Goal: Information Seeking & Learning: Learn about a topic

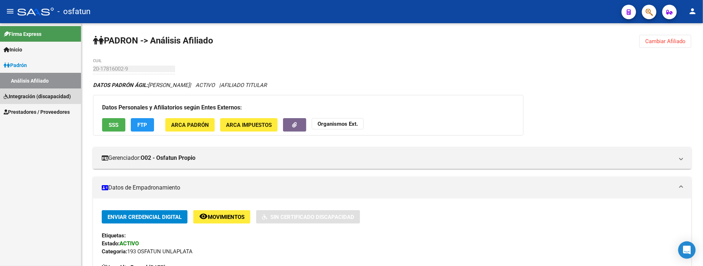
click at [28, 95] on span "Integración (discapacidad)" at bounding box center [37, 97] width 67 height 8
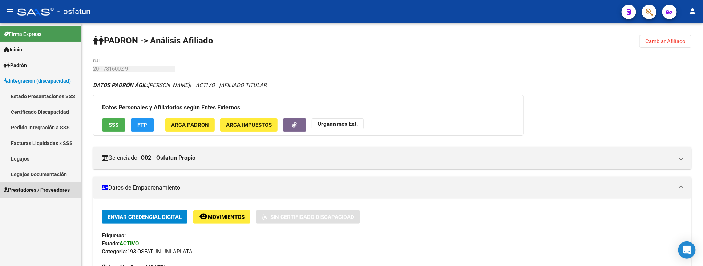
click at [30, 193] on span "Prestadores / Proveedores" at bounding box center [37, 190] width 66 height 8
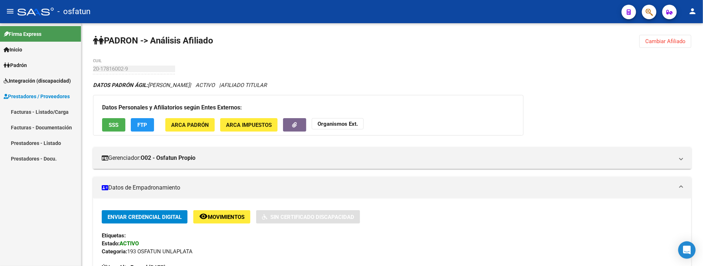
click at [48, 109] on link "Facturas - Listado/Carga" at bounding box center [40, 112] width 81 height 16
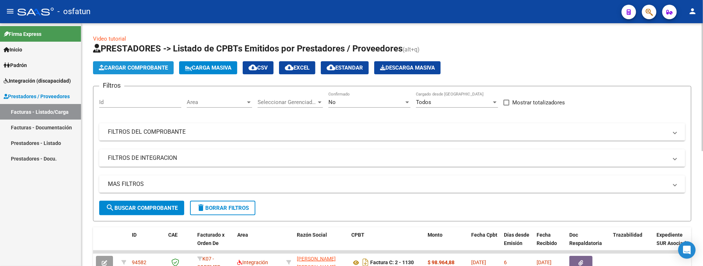
click at [147, 68] on span "Cargar Comprobante" at bounding box center [133, 68] width 69 height 7
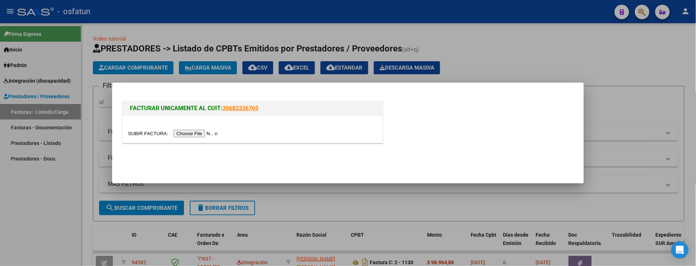
click at [190, 132] on input "file" at bounding box center [174, 134] width 92 height 8
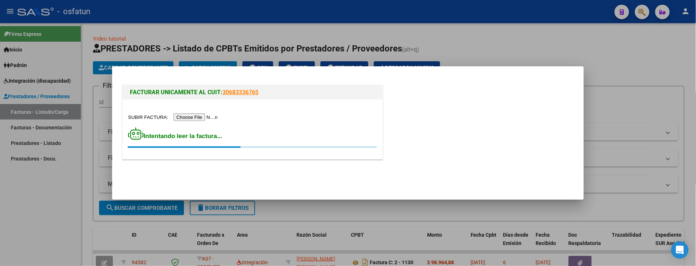
click at [28, 216] on div at bounding box center [348, 133] width 696 height 266
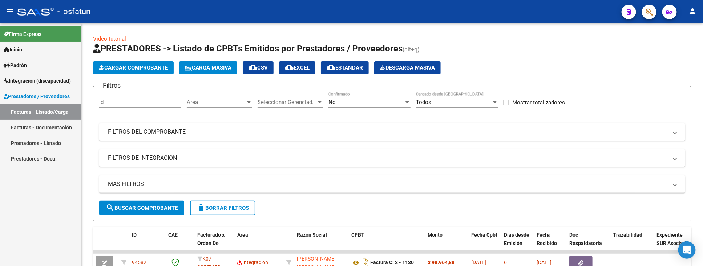
click at [24, 226] on div "Firma Express Inicio Instructivos Contacto OS Padrón Análisis Afiliado Integrac…" at bounding box center [40, 144] width 81 height 243
click at [131, 69] on span "Cargar Comprobante" at bounding box center [133, 68] width 69 height 7
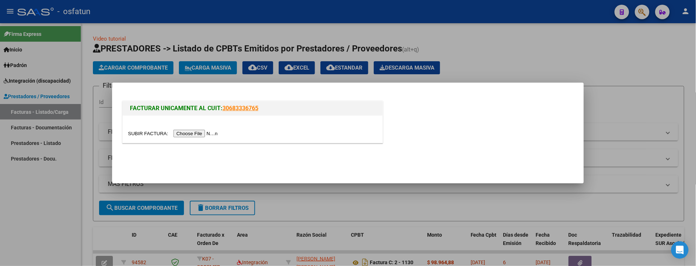
click at [198, 133] on input "file" at bounding box center [174, 134] width 92 height 8
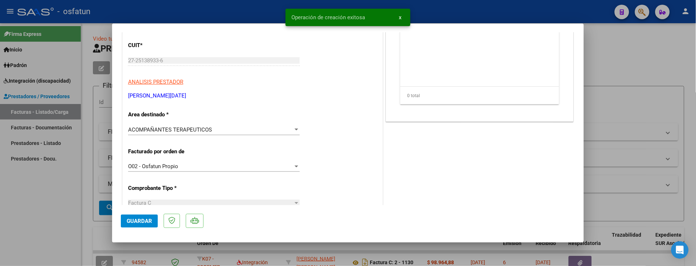
scroll to position [121, 0]
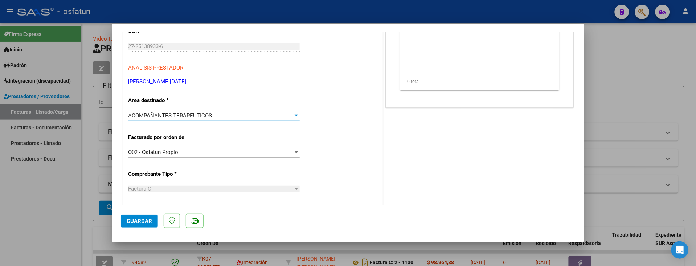
click at [290, 117] on div "ACOMPAÑANTES TERAPEUTICOS" at bounding box center [210, 116] width 165 height 7
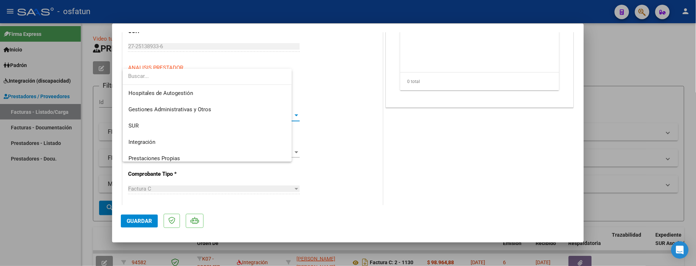
scroll to position [109, 0]
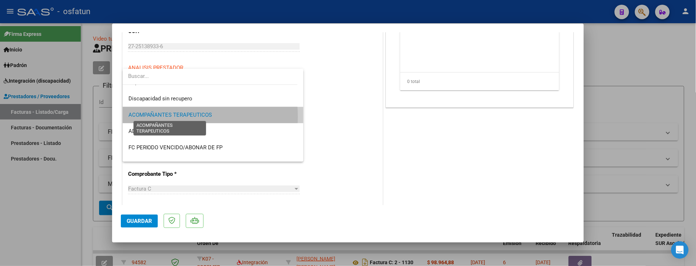
click at [179, 117] on span "ACOMPAÑANTES TERAPEUTICOS" at bounding box center [171, 115] width 84 height 7
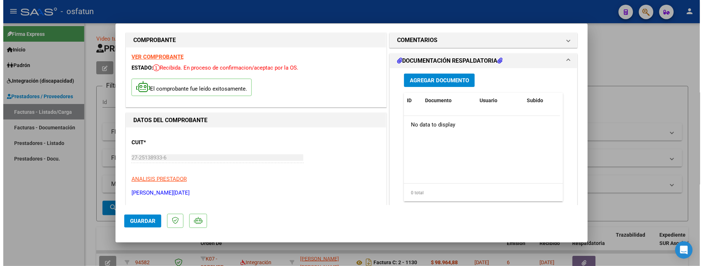
scroll to position [0, 0]
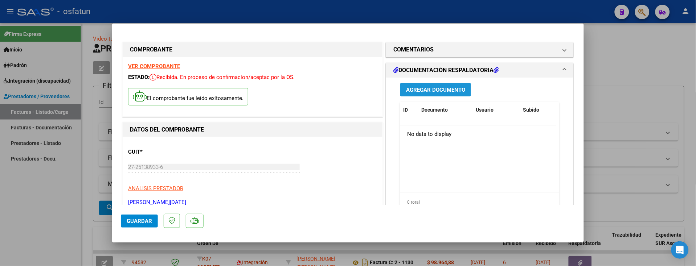
click at [416, 86] on button "Agregar Documento" at bounding box center [435, 89] width 71 height 13
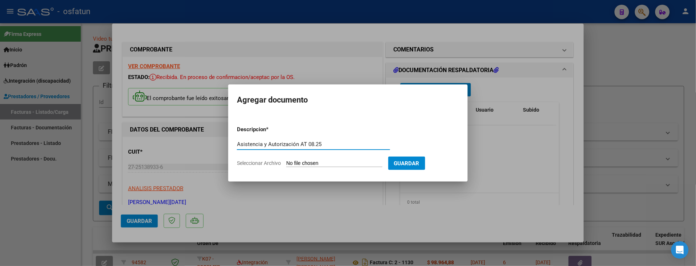
type input "Asistencia y Autorización AT 08.25"
click at [333, 161] on input "Seleccionar Archivo" at bounding box center [334, 163] width 96 height 7
type input "C:\fakepath\Asistencia y Autorización [PERSON_NAME] - AT 08.25.pdf"
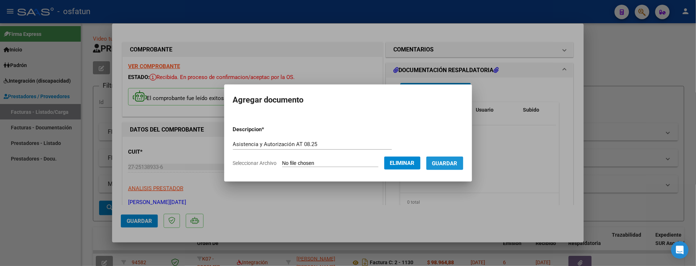
click at [452, 165] on span "Guardar" at bounding box center [444, 163] width 25 height 7
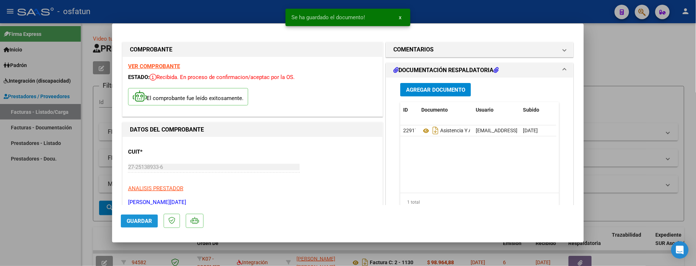
click at [141, 223] on span "Guardar" at bounding box center [139, 221] width 25 height 7
click at [28, 209] on div at bounding box center [348, 133] width 696 height 266
type input "$ 0,00"
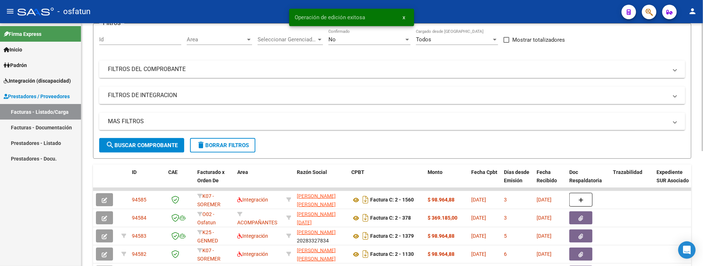
scroll to position [81, 0]
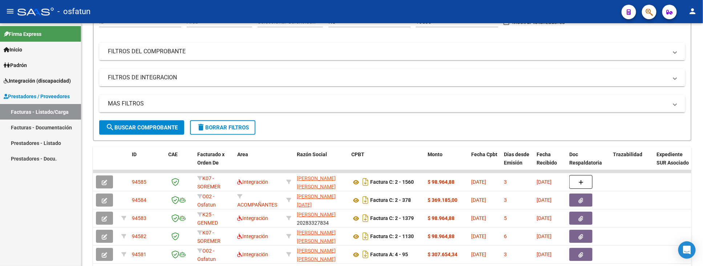
click at [51, 66] on link "Padrón" at bounding box center [40, 65] width 81 height 16
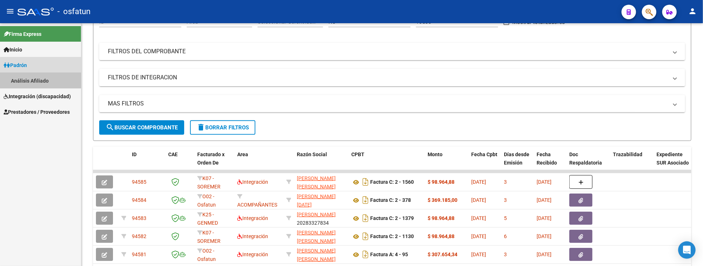
click at [50, 79] on link "Análisis Afiliado" at bounding box center [40, 81] width 81 height 16
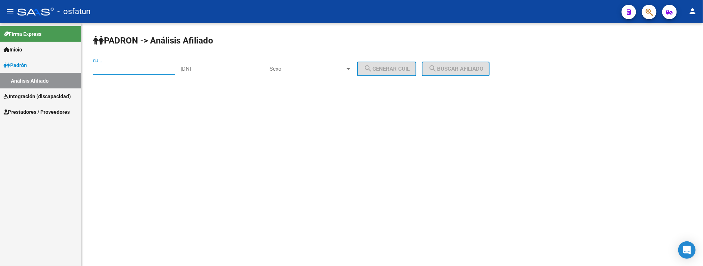
paste input "20-17816002-9"
type input "20-17816002-9"
click at [474, 73] on button "search Buscar afiliado" at bounding box center [456, 69] width 68 height 15
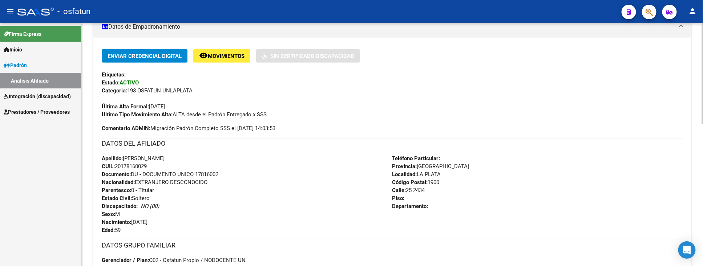
scroll to position [202, 0]
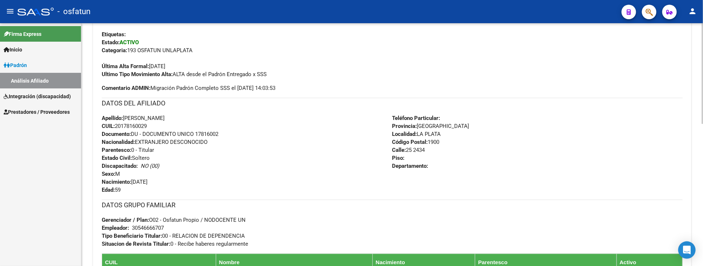
click at [212, 135] on span "Documento: DU - DOCUMENTO UNICO 17816002" at bounding box center [160, 134] width 117 height 7
copy span "17816002"
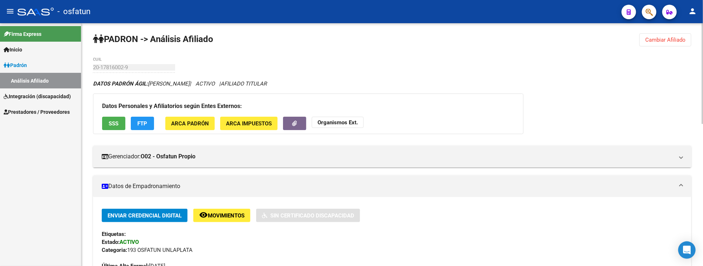
scroll to position [0, 0]
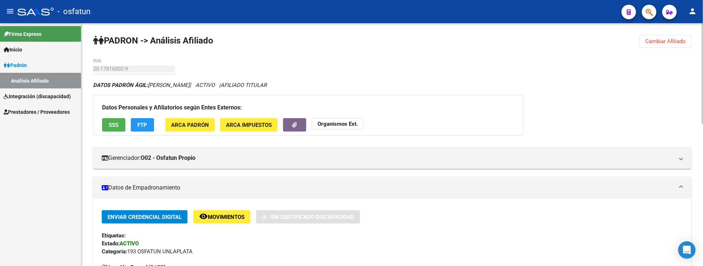
click at [362, 122] on button "Organismos Ext." at bounding box center [338, 123] width 52 height 11
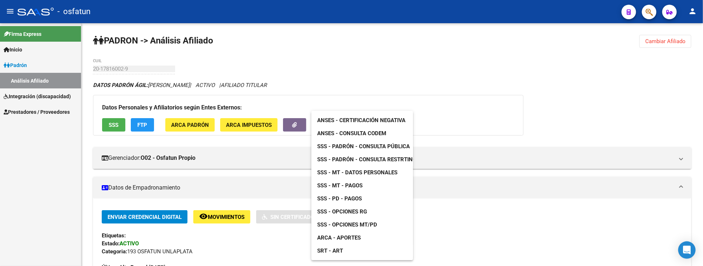
click at [361, 121] on span "ANSES - Certificación Negativa" at bounding box center [361, 120] width 88 height 7
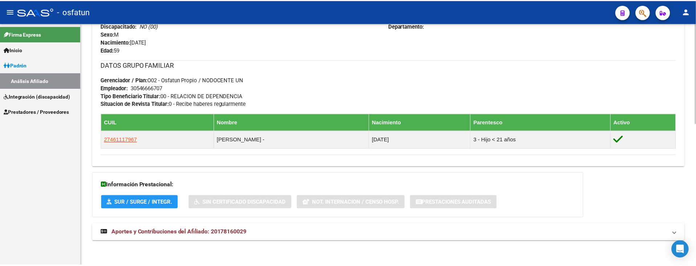
scroll to position [343, 0]
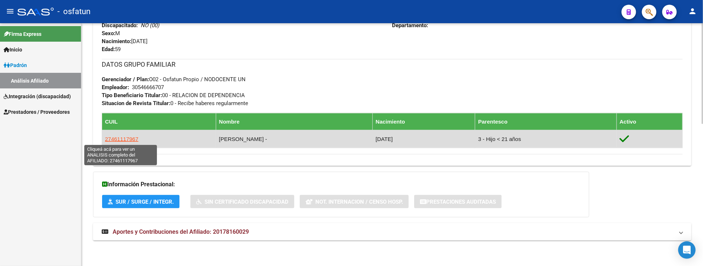
click at [129, 140] on span "27461117967" at bounding box center [121, 139] width 33 height 6
type textarea "27461117967"
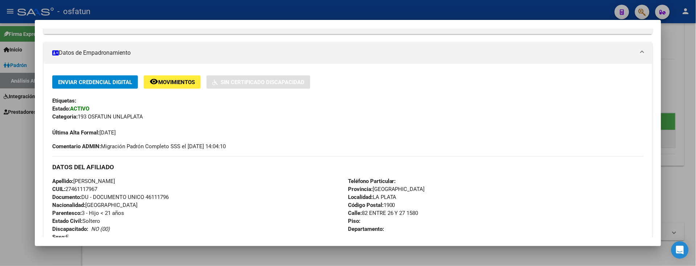
scroll to position [121, 0]
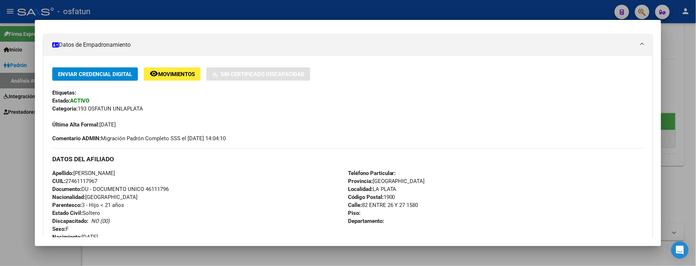
click at [152, 189] on span "Documento: DU - DOCUMENTO UNICO 46111796" at bounding box center [110, 189] width 117 height 7
copy span "46111796"
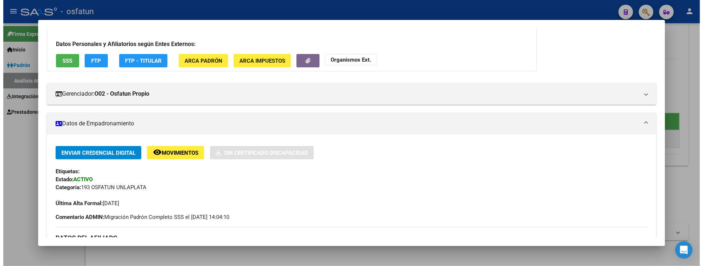
scroll to position [0, 0]
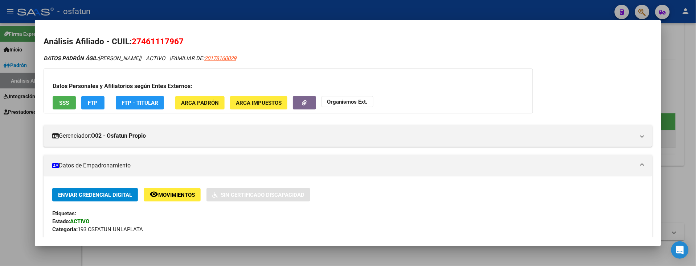
click at [347, 97] on button "Organismos Ext." at bounding box center [348, 101] width 52 height 11
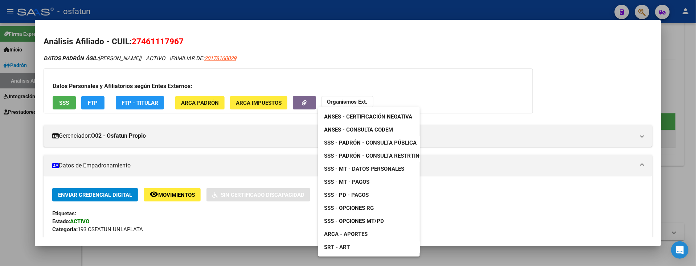
click at [354, 117] on span "ANSES - Certificación Negativa" at bounding box center [368, 117] width 88 height 7
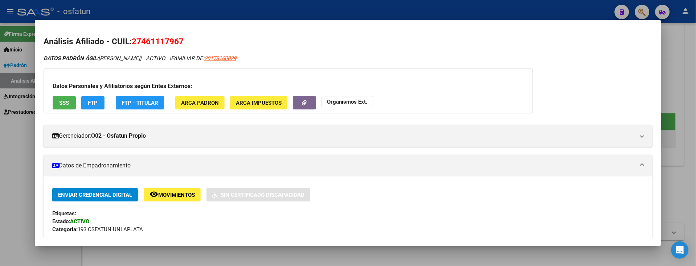
click at [336, 100] on strong "Organismos Ext." at bounding box center [347, 102] width 40 height 7
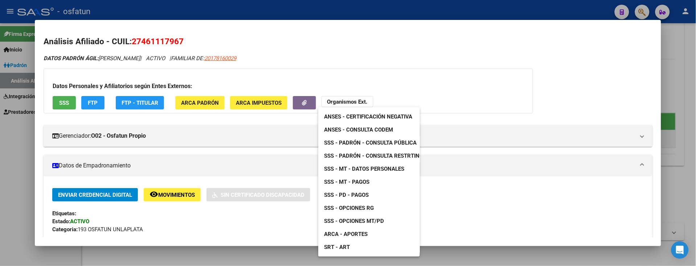
click at [362, 127] on span "ANSES - Consulta CODEM" at bounding box center [358, 130] width 69 height 7
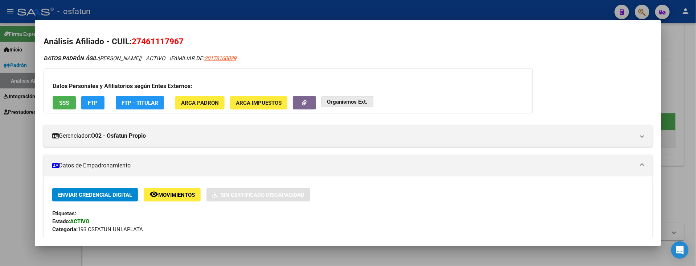
click at [351, 105] on strong "Organismos Ext." at bounding box center [347, 102] width 40 height 7
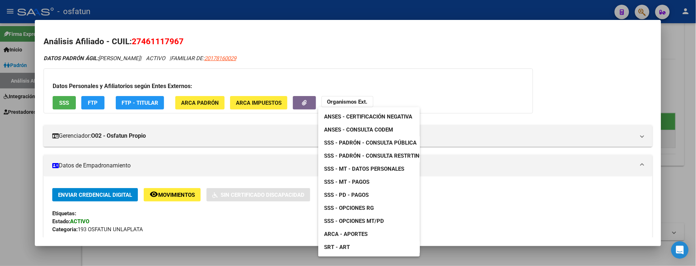
click at [371, 141] on span "SSS - Padrón - Consulta Pública" at bounding box center [370, 143] width 93 height 7
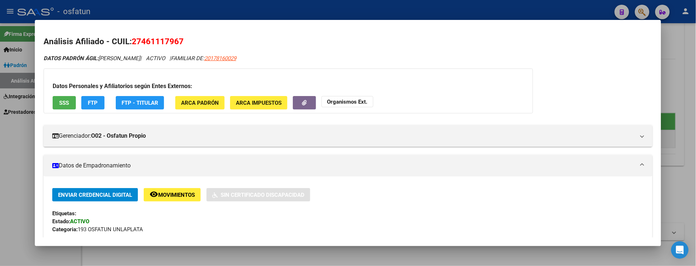
click at [687, 82] on div at bounding box center [348, 133] width 696 height 266
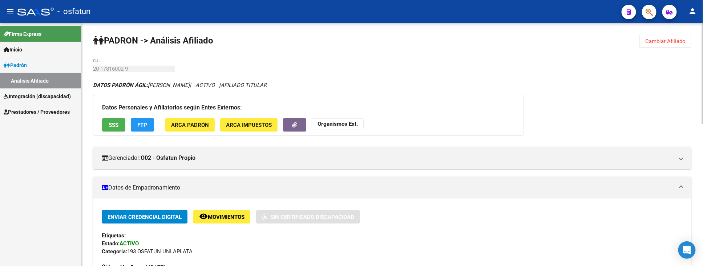
click at [663, 38] on span "Cambiar Afiliado" at bounding box center [665, 41] width 40 height 7
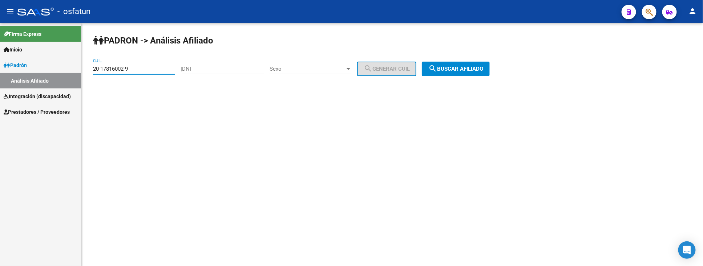
drag, startPoint x: 142, startPoint y: 68, endPoint x: 60, endPoint y: 68, distance: 82.4
click at [60, 68] on mat-sidenav-container "Firma Express Inicio Instructivos Contacto OS Padrón Análisis Afiliado Integrac…" at bounding box center [351, 144] width 703 height 243
paste input "27-17816275-1"
type input "27-17816275-1"
click at [461, 71] on span "search Buscar afiliado" at bounding box center [455, 69] width 55 height 7
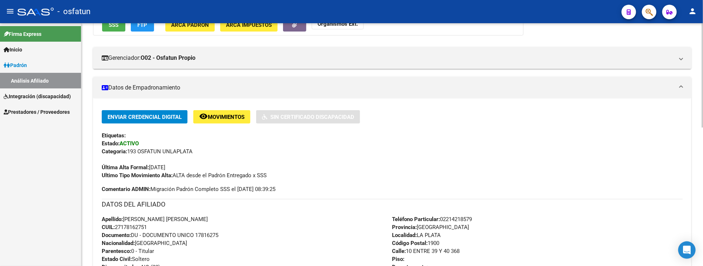
scroll to position [161, 0]
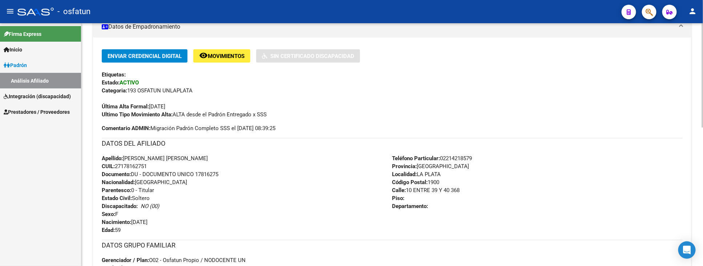
click at [205, 173] on span "Documento: DU - DOCUMENTO UNICO 17816275" at bounding box center [160, 174] width 117 height 7
drag, startPoint x: 205, startPoint y: 173, endPoint x: 195, endPoint y: 194, distance: 22.6
click at [195, 194] on div "Apellido: [PERSON_NAME] [PERSON_NAME]: 27178162751 Documento: DU - DOCUMENTO UN…" at bounding box center [247, 195] width 290 height 80
click at [204, 176] on span "Documento: DU - DOCUMENTO UNICO 17816275" at bounding box center [160, 174] width 117 height 7
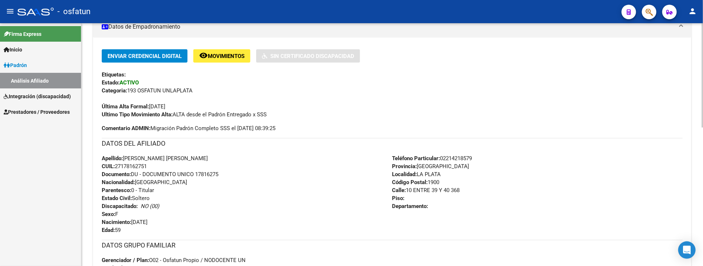
copy span "17816275"
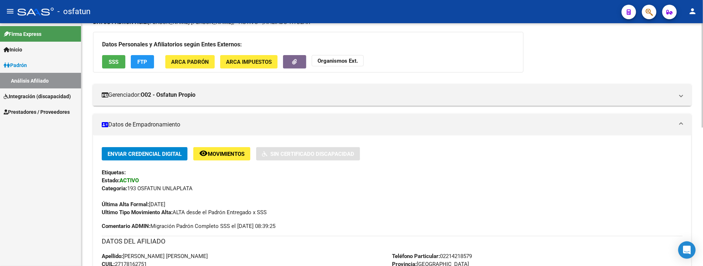
scroll to position [40, 0]
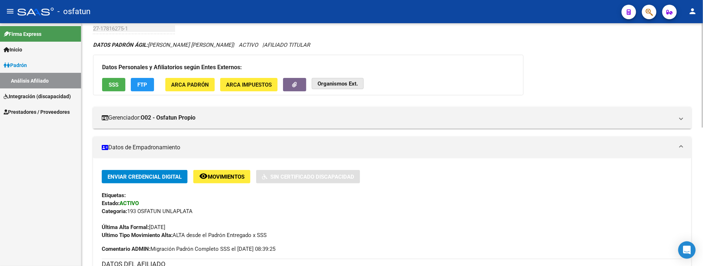
click at [347, 81] on strong "Organismos Ext." at bounding box center [337, 84] width 40 height 7
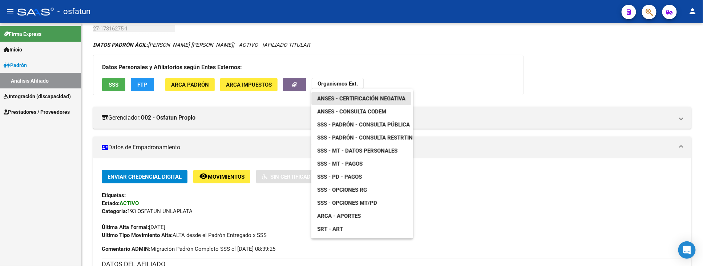
click at [349, 93] on link "ANSES - Certificación Negativa" at bounding box center [361, 98] width 100 height 13
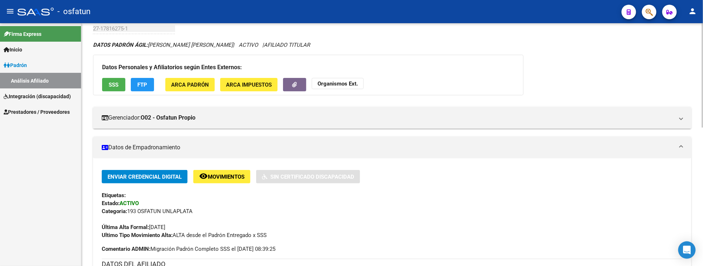
click at [340, 86] on strong "Organismos Ext." at bounding box center [337, 84] width 40 height 7
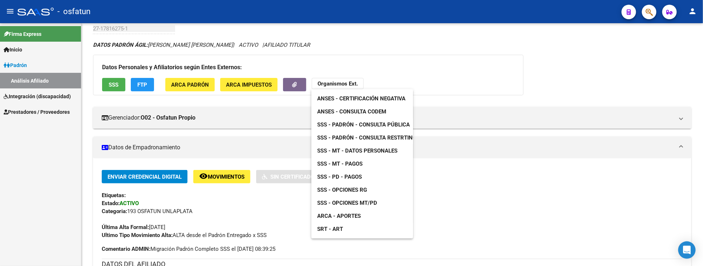
click at [370, 122] on span "SSS - Padrón - Consulta Pública" at bounding box center [363, 125] width 93 height 7
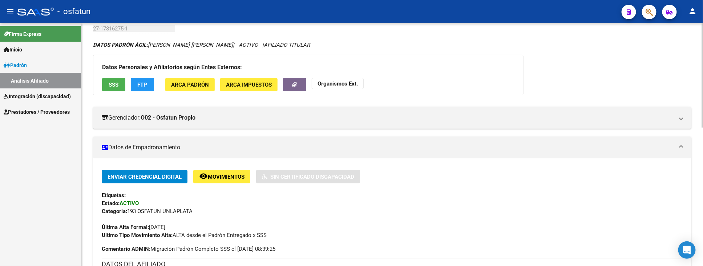
click at [343, 86] on strong "Organismos Ext." at bounding box center [337, 84] width 40 height 7
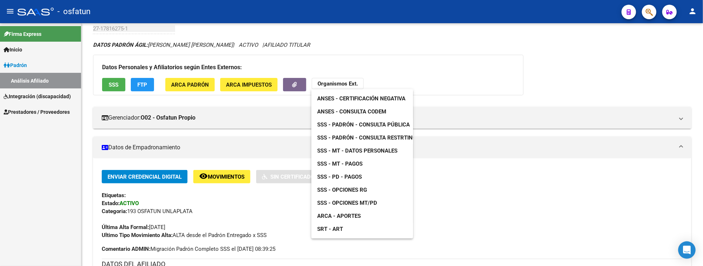
click at [63, 237] on div at bounding box center [351, 133] width 703 height 266
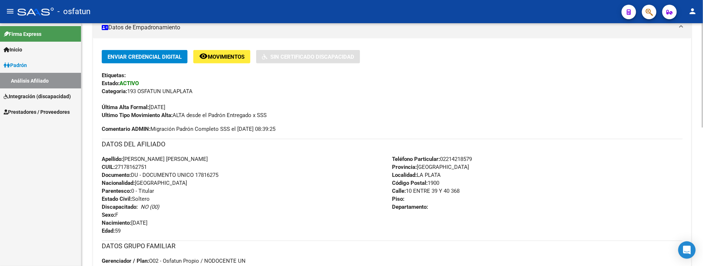
scroll to position [161, 0]
click at [135, 164] on span "CUIL: 27178162751" at bounding box center [124, 166] width 45 height 7
copy span "27178162751"
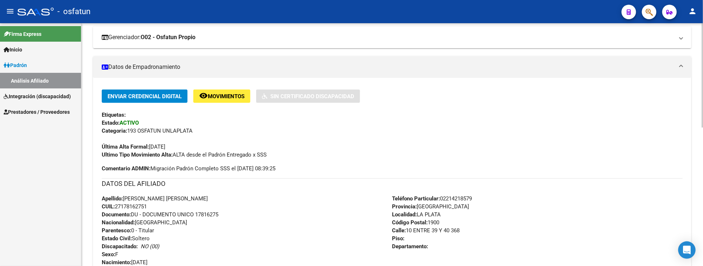
scroll to position [0, 0]
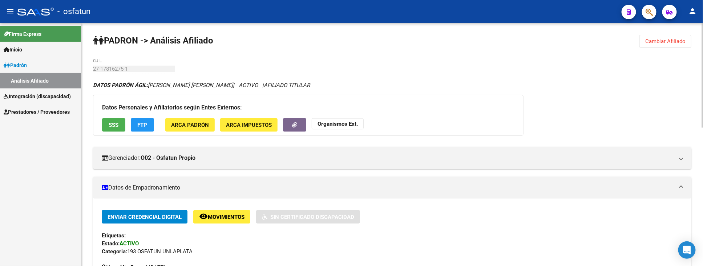
click at [333, 121] on strong "Organismos Ext." at bounding box center [337, 124] width 40 height 7
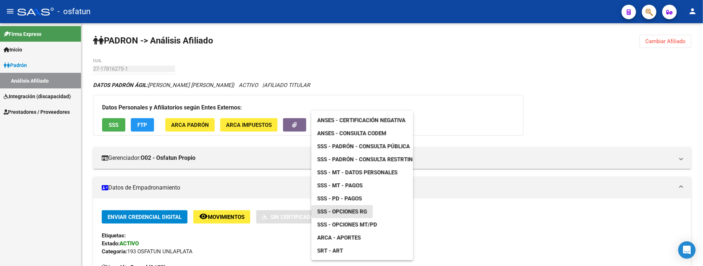
click at [354, 209] on span "SSS - Opciones RG" at bounding box center [342, 212] width 50 height 7
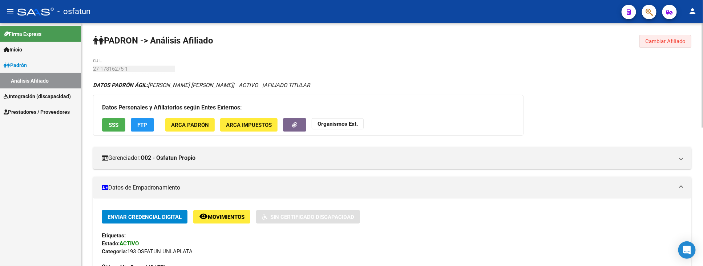
click at [652, 41] on span "Cambiar Afiliado" at bounding box center [665, 41] width 40 height 7
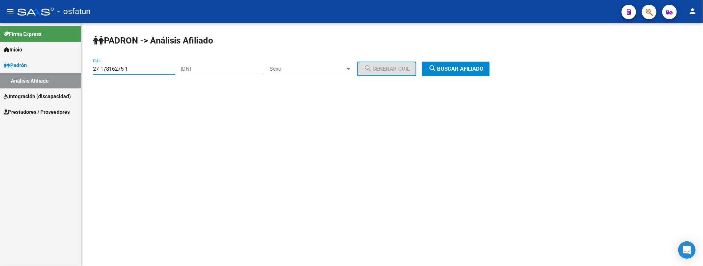
drag, startPoint x: 150, startPoint y: 66, endPoint x: 46, endPoint y: 72, distance: 103.6
click at [50, 72] on mat-sidenav-container "Firma Express Inicio Instructivos Contacto OS Padrón Análisis Afiliado Integrac…" at bounding box center [351, 144] width 703 height 243
paste input "27-17875033-5"
type input "27-17875033-5"
click at [468, 61] on div "PADRON -> Análisis Afiliado 27-17875033-5 CUIL | DNI Sexo Sexo search Generar C…" at bounding box center [391, 61] width 621 height 76
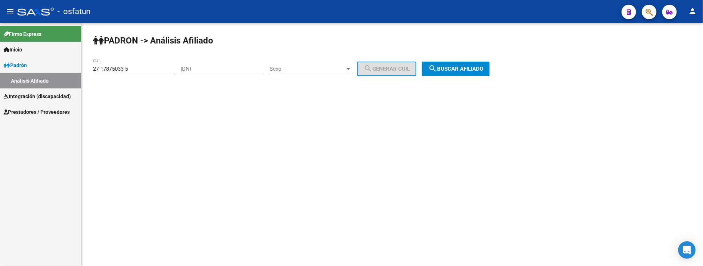
click at [468, 67] on span "search Buscar afiliado" at bounding box center [455, 69] width 55 height 7
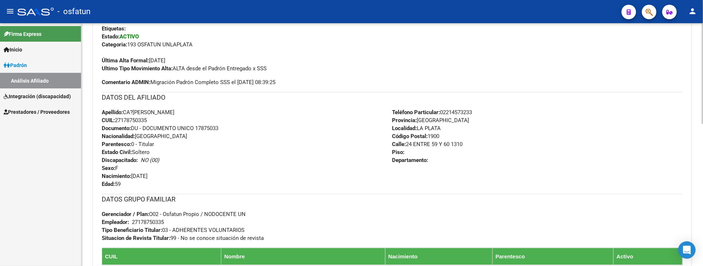
scroll to position [242, 0]
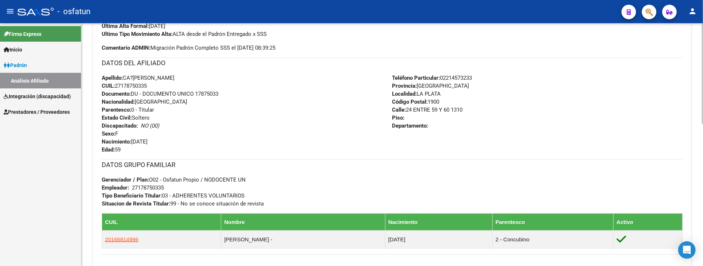
click at [210, 95] on span "Documento: DU - DOCUMENTO UNICO 17875033" at bounding box center [160, 94] width 117 height 7
copy span "17875033"
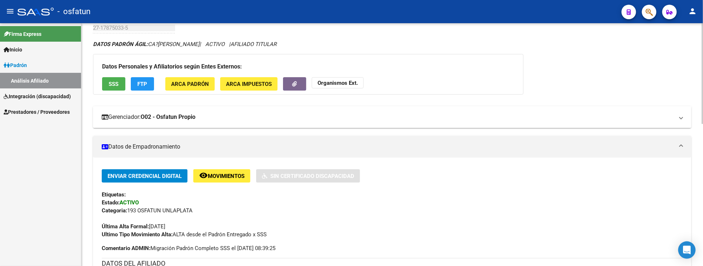
scroll to position [40, 0]
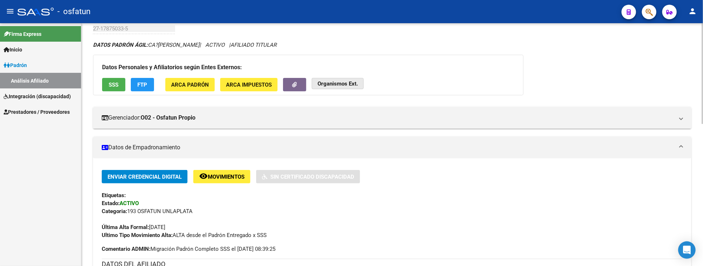
click at [347, 81] on strong "Organismos Ext." at bounding box center [337, 84] width 40 height 7
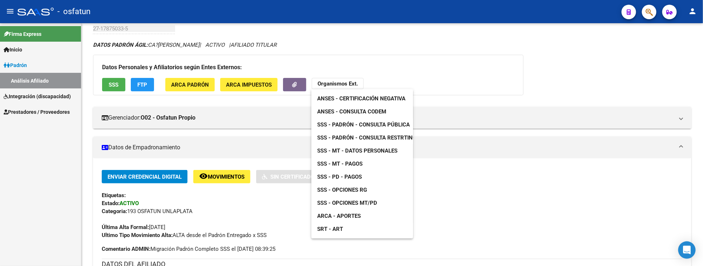
click at [373, 97] on span "ANSES - Certificación Negativa" at bounding box center [361, 98] width 88 height 7
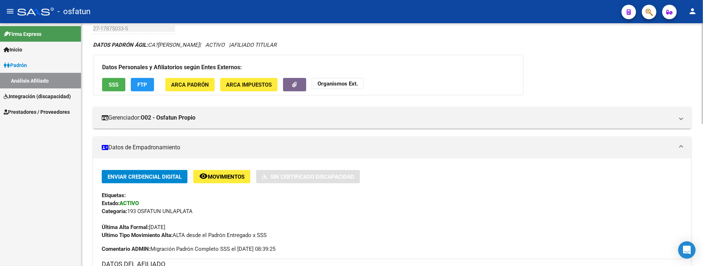
click at [334, 84] on strong "Organismos Ext." at bounding box center [337, 84] width 40 height 7
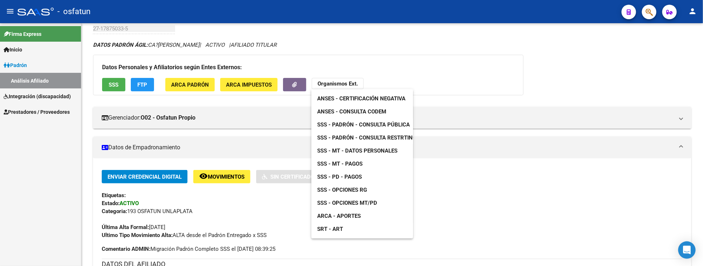
click at [377, 122] on span "SSS - Padrón - Consulta Pública" at bounding box center [363, 125] width 93 height 7
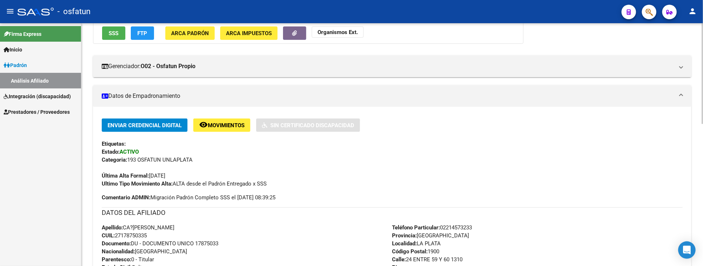
scroll to position [121, 0]
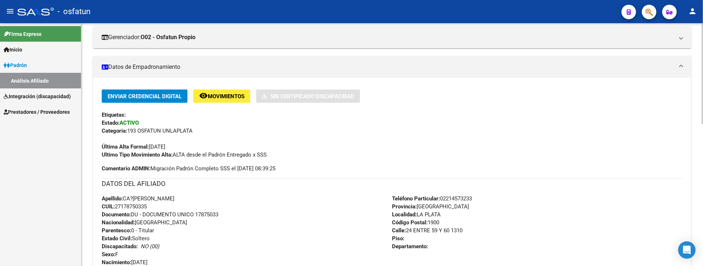
click at [127, 206] on span "CUIL: 27178750335" at bounding box center [124, 207] width 45 height 7
copy span "27178750335"
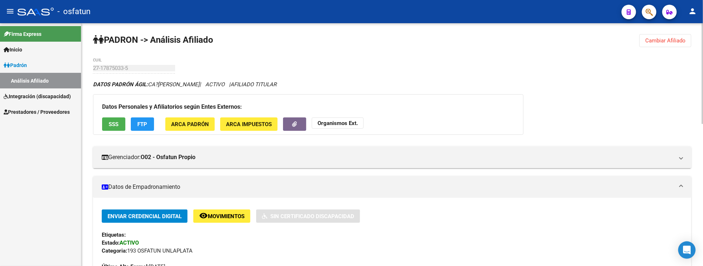
scroll to position [0, 0]
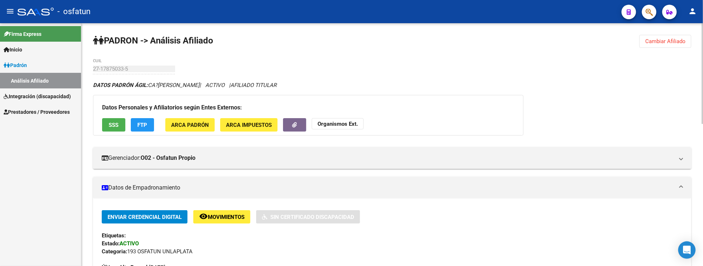
click at [333, 118] on button "Organismos Ext." at bounding box center [338, 123] width 52 height 11
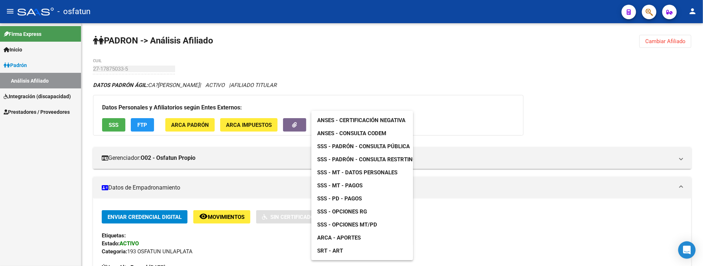
click at [357, 212] on span "SSS - Opciones RG" at bounding box center [342, 212] width 50 height 7
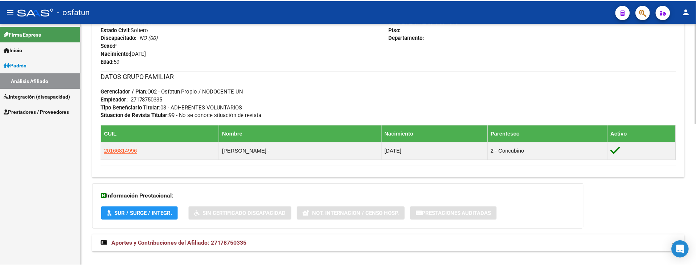
scroll to position [343, 0]
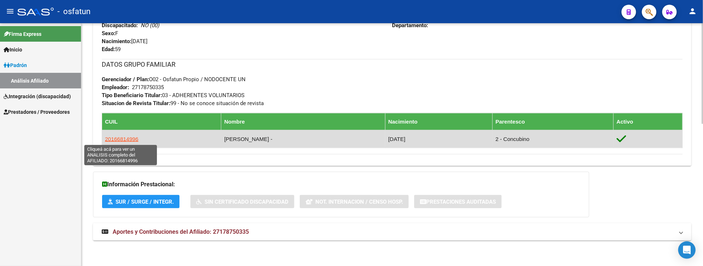
click at [118, 139] on span "20166814996" at bounding box center [121, 139] width 33 height 6
type textarea "20166814996"
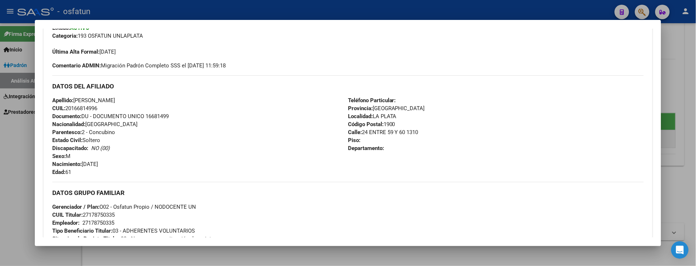
scroll to position [202, 0]
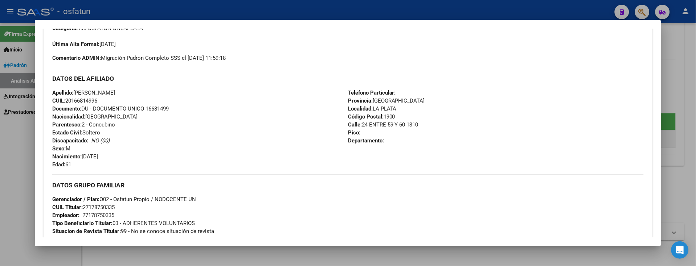
click at [153, 109] on span "Documento: DU - DOCUMENTO UNICO 16681499" at bounding box center [110, 109] width 117 height 7
copy span "16681499"
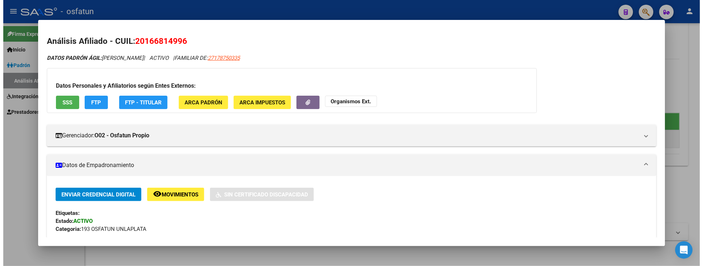
scroll to position [0, 0]
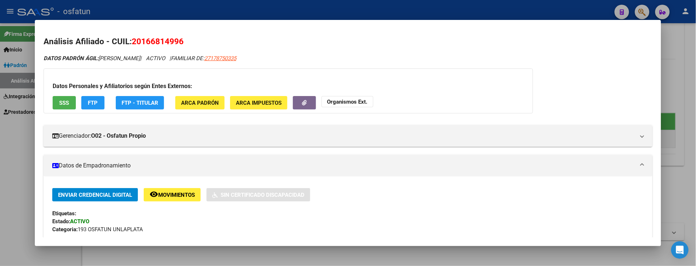
click at [342, 104] on strong "Organismos Ext." at bounding box center [347, 102] width 40 height 7
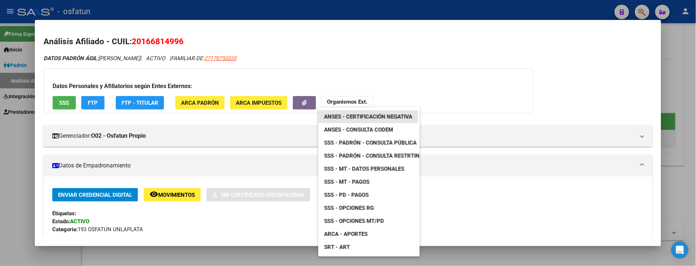
click at [369, 116] on span "ANSES - Certificación Negativa" at bounding box center [368, 117] width 88 height 7
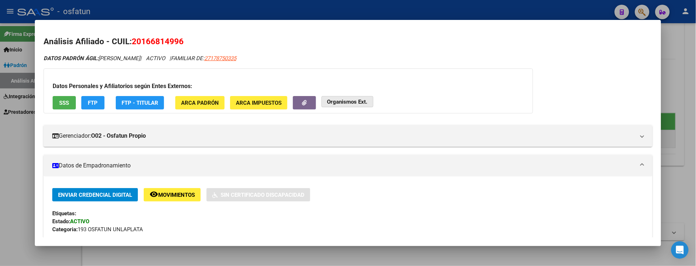
click at [341, 103] on strong "Organismos Ext." at bounding box center [347, 102] width 40 height 7
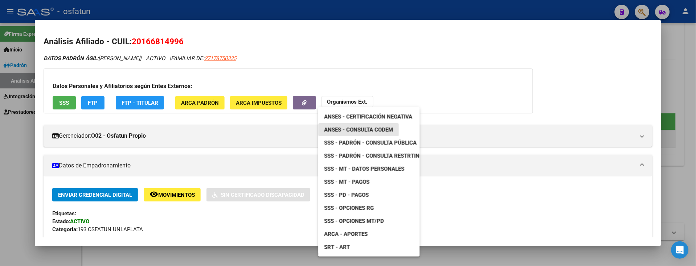
click at [358, 129] on span "ANSES - Consulta CODEM" at bounding box center [358, 130] width 69 height 7
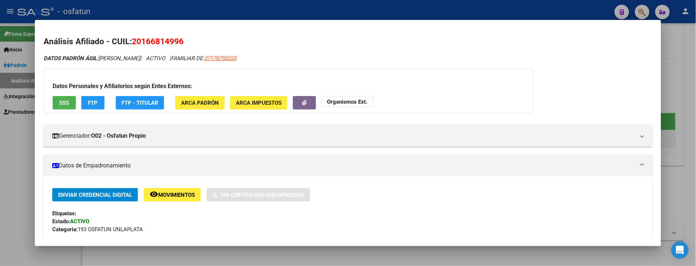
click at [354, 102] on strong "Organismos Ext." at bounding box center [347, 102] width 40 height 7
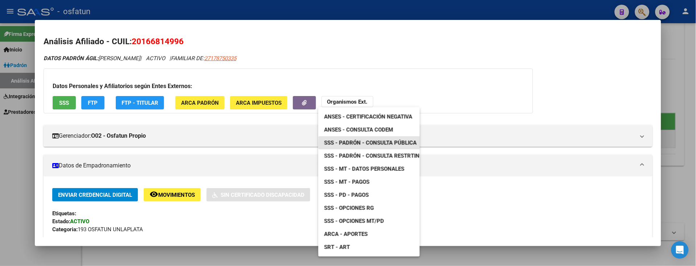
click at [378, 143] on span "SSS - Padrón - Consulta Pública" at bounding box center [370, 143] width 93 height 7
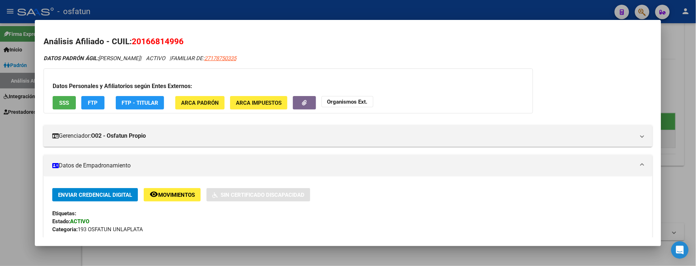
click at [17, 245] on div at bounding box center [348, 133] width 696 height 266
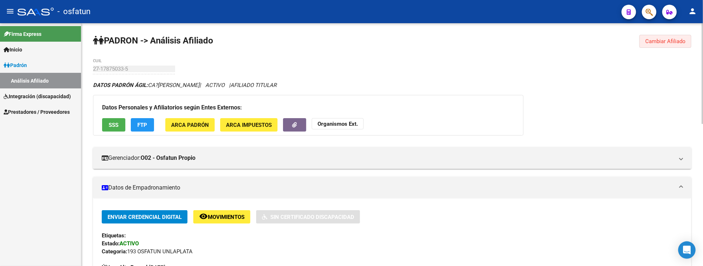
click at [676, 44] on span "Cambiar Afiliado" at bounding box center [665, 41] width 40 height 7
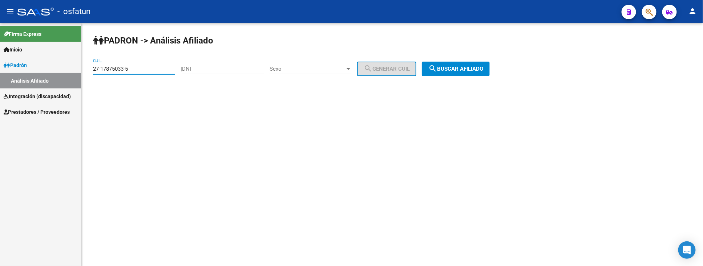
drag, startPoint x: 145, startPoint y: 67, endPoint x: -5, endPoint y: 67, distance: 149.9
click at [0, 67] on html "menu - osfatun person Firma Express Inicio Instructivos Contacto OS Padrón Anál…" at bounding box center [351, 133] width 703 height 266
paste input "27-17875378-4"
type input "27-17875378-4"
click at [474, 69] on span "search Buscar afiliado" at bounding box center [455, 69] width 55 height 7
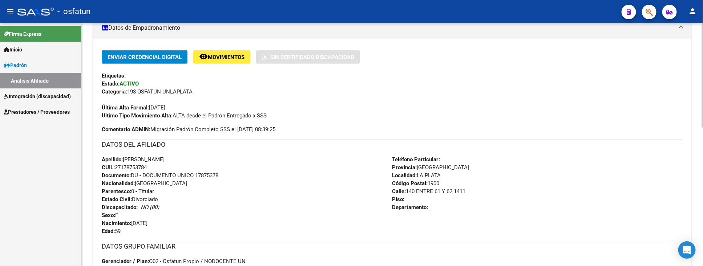
scroll to position [161, 0]
click at [207, 175] on span "Documento: DU - DOCUMENTO UNICO 17875378" at bounding box center [160, 174] width 117 height 7
copy span "17875378"
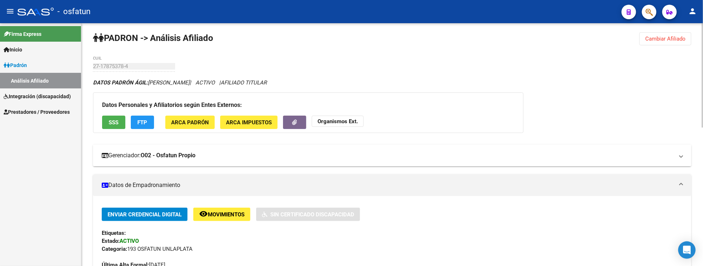
scroll to position [0, 0]
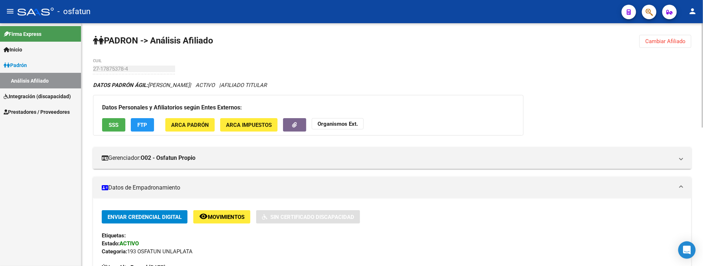
click at [346, 120] on button "Organismos Ext." at bounding box center [338, 123] width 52 height 11
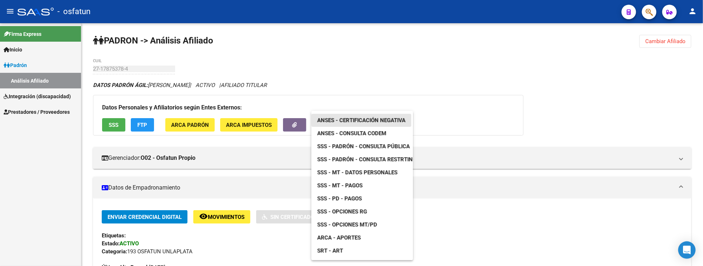
click at [378, 117] on span "ANSES - Certificación Negativa" at bounding box center [361, 120] width 88 height 7
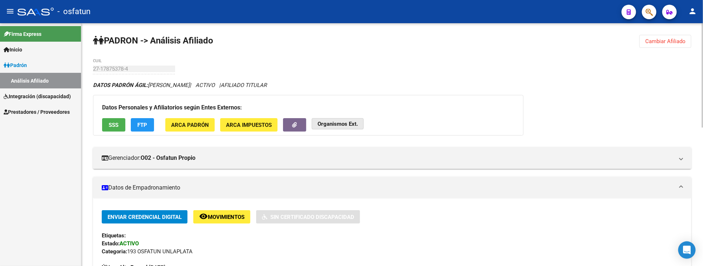
click at [335, 129] on button "Organismos Ext." at bounding box center [338, 123] width 52 height 11
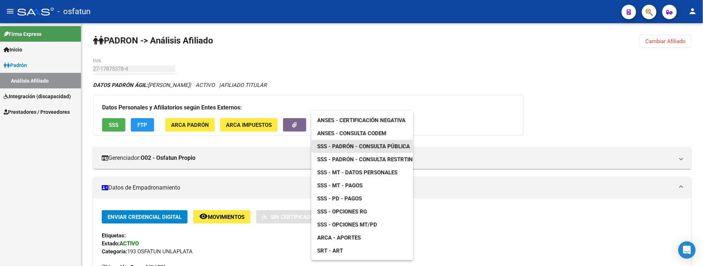
click at [360, 147] on span "SSS - Padrón - Consulta Pública" at bounding box center [363, 146] width 93 height 7
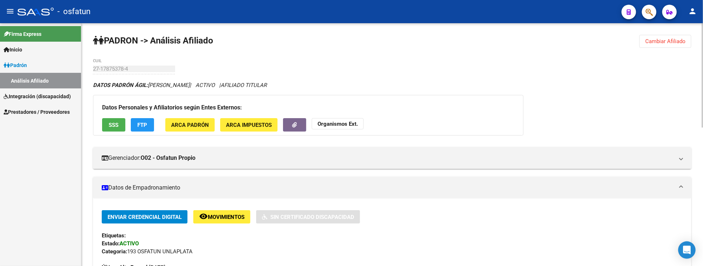
click at [664, 41] on span "Cambiar Afiliado" at bounding box center [665, 41] width 40 height 7
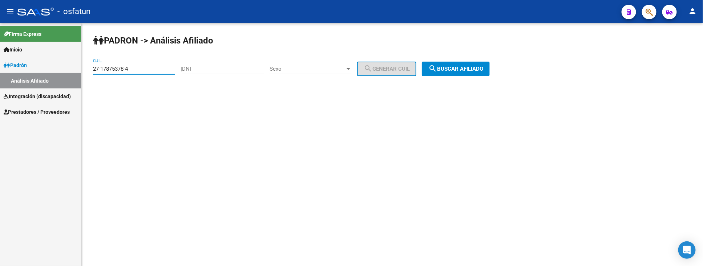
drag, startPoint x: 149, startPoint y: 67, endPoint x: 16, endPoint y: 67, distance: 133.2
click at [24, 68] on mat-sidenav-container "Firma Express Inicio Instructivos Contacto OS Padrón Análisis Afiliado Integrac…" at bounding box center [351, 144] width 703 height 243
paste input "20-17875470-0"
type input "20-17875470-0"
click at [468, 70] on span "search Buscar afiliado" at bounding box center [455, 69] width 55 height 7
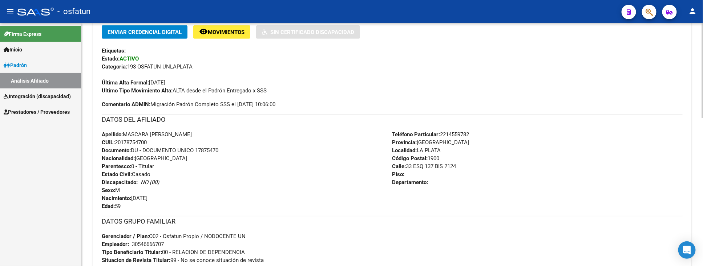
scroll to position [242, 0]
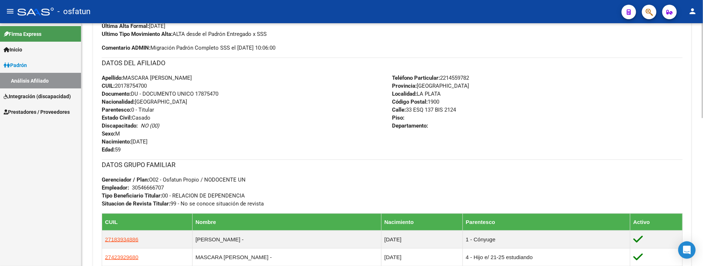
click at [204, 93] on span "Documento: DU - DOCUMENTO UNICO 17875470" at bounding box center [160, 94] width 117 height 7
copy span "17875470"
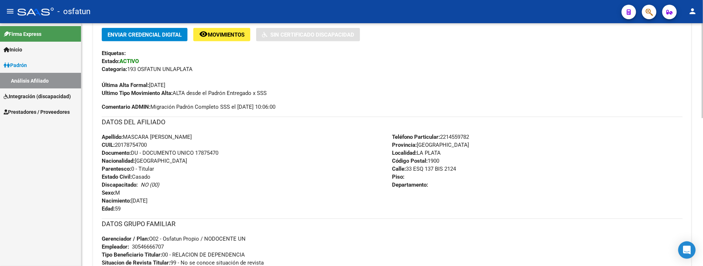
scroll to position [81, 0]
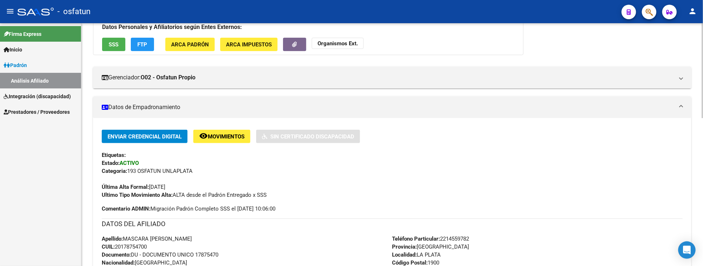
click at [343, 37] on div "Datos Personales y Afiliatorios según Entes Externos: SSS FTP ARCA Padrón ARCA …" at bounding box center [308, 35] width 430 height 41
click at [344, 44] on strong "Organismos Ext." at bounding box center [337, 43] width 40 height 7
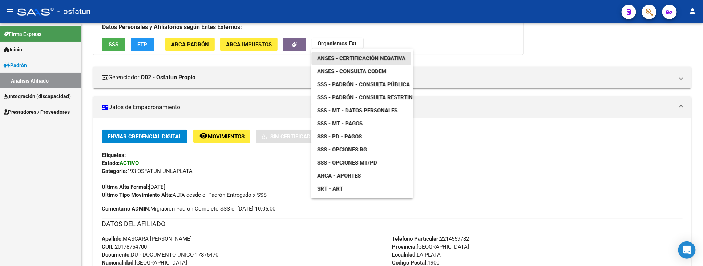
click at [367, 58] on span "ANSES - Certificación Negativa" at bounding box center [361, 58] width 88 height 7
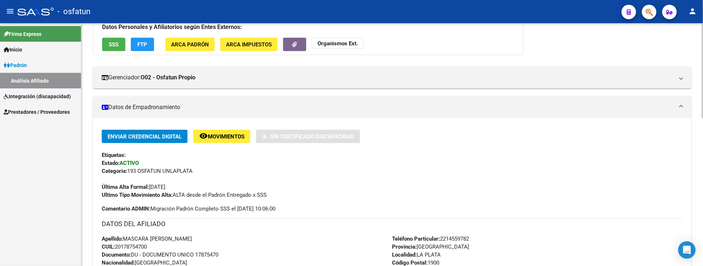
click at [354, 40] on strong "Organismos Ext." at bounding box center [337, 43] width 40 height 7
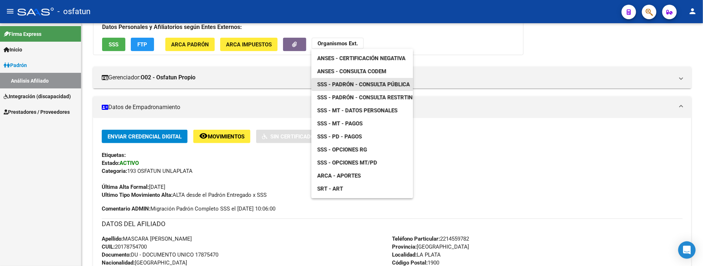
click at [369, 86] on span "SSS - Padrón - Consulta Pública" at bounding box center [363, 84] width 93 height 7
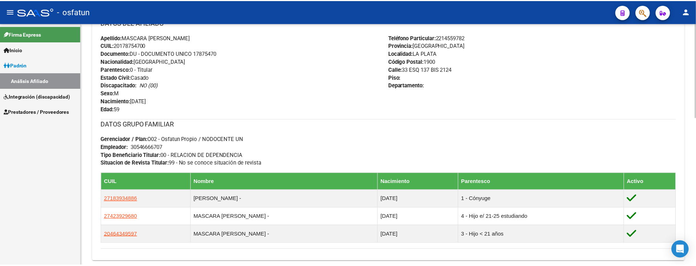
scroll to position [378, 0]
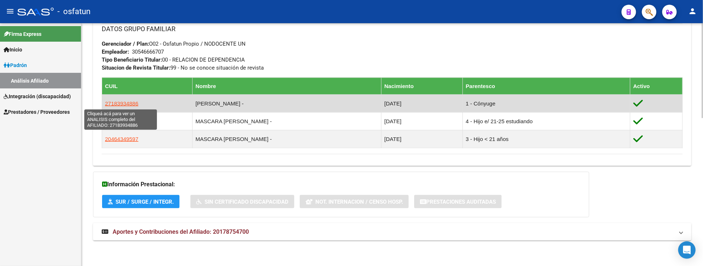
click at [118, 103] on span "27183934886" at bounding box center [121, 104] width 33 height 6
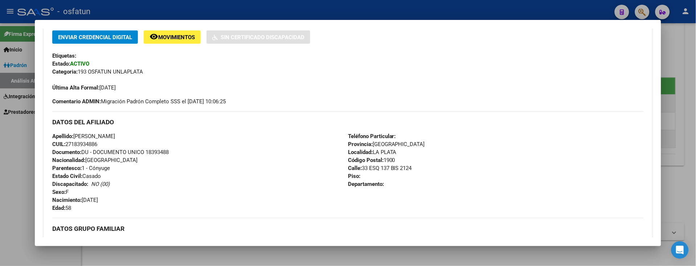
scroll to position [161, 0]
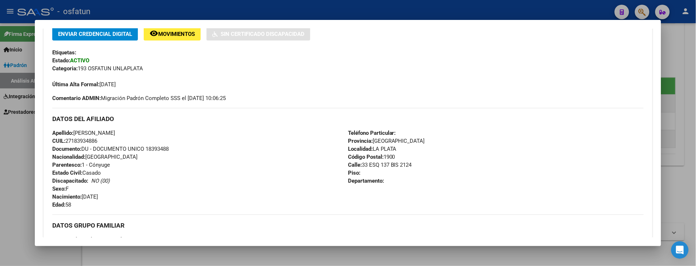
click at [159, 148] on span "Documento: DU - DOCUMENTO UNICO 18393488" at bounding box center [110, 149] width 117 height 7
copy span "18393488"
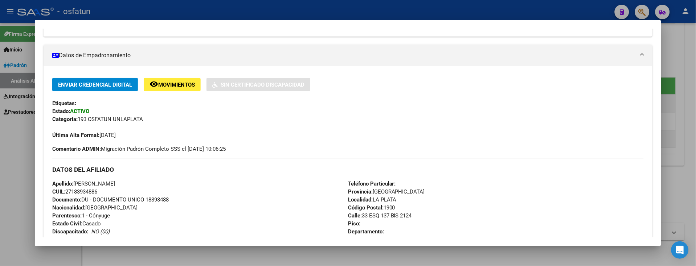
scroll to position [0, 0]
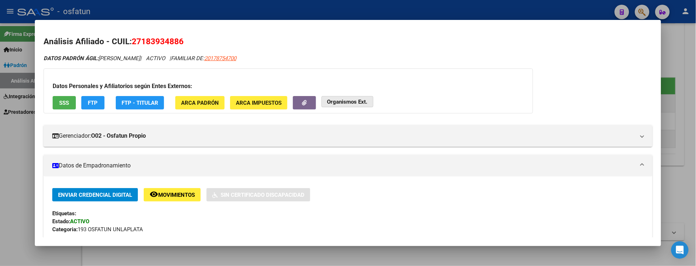
click at [341, 103] on strong "Organismos Ext." at bounding box center [347, 102] width 40 height 7
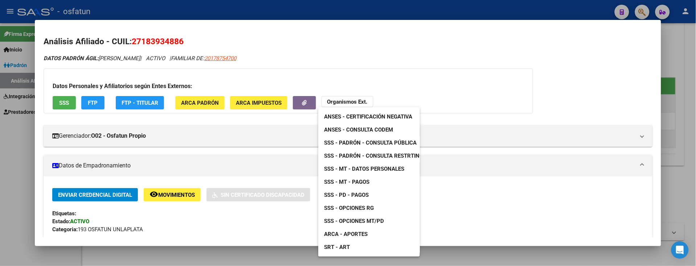
click at [366, 114] on span "ANSES - Certificación Negativa" at bounding box center [368, 117] width 88 height 7
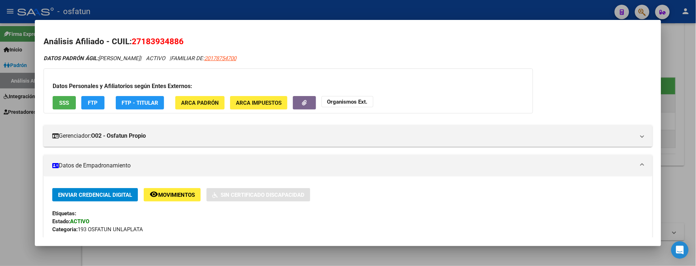
click at [346, 101] on strong "Organismos Ext." at bounding box center [347, 102] width 40 height 7
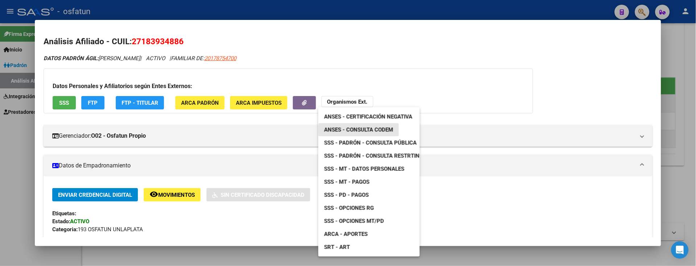
click at [373, 131] on span "ANSES - Consulta CODEM" at bounding box center [358, 130] width 69 height 7
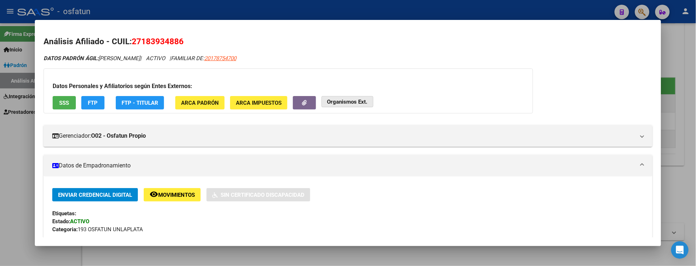
click at [359, 102] on strong "Organismos Ext." at bounding box center [347, 102] width 40 height 7
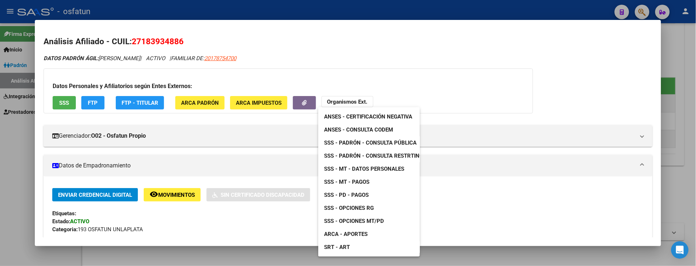
click at [382, 143] on span "SSS - Padrón - Consulta Pública" at bounding box center [370, 143] width 93 height 7
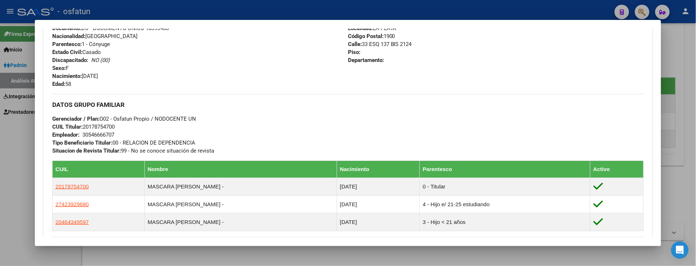
scroll to position [322, 0]
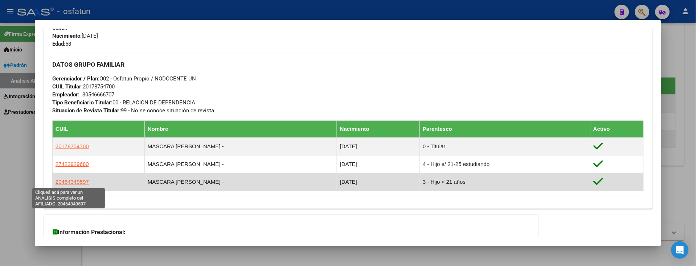
click at [65, 184] on span "20464349597" at bounding box center [72, 182] width 33 height 6
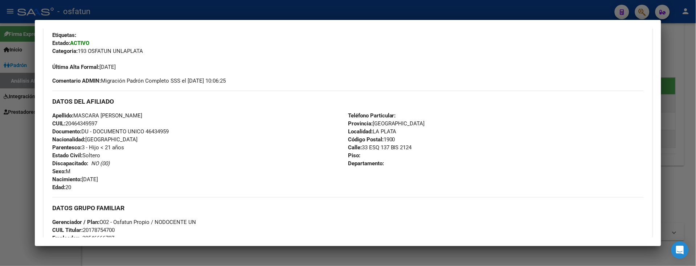
scroll to position [202, 0]
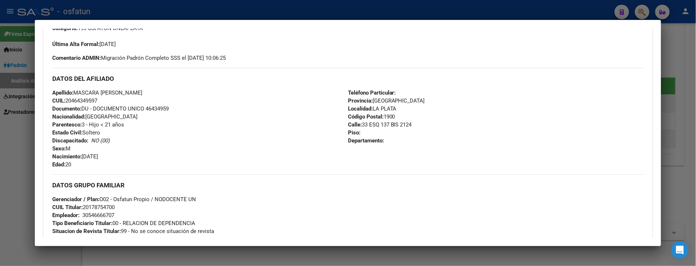
click at [156, 107] on span "Documento: DU - DOCUMENTO UNICO 46434959" at bounding box center [110, 109] width 117 height 7
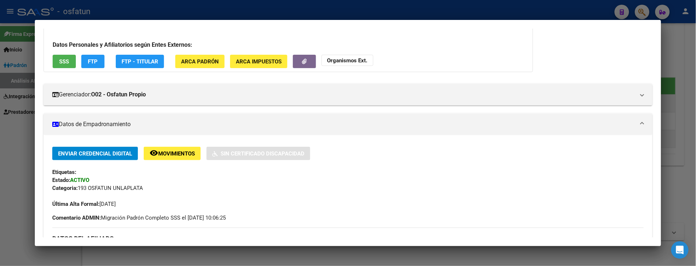
scroll to position [40, 0]
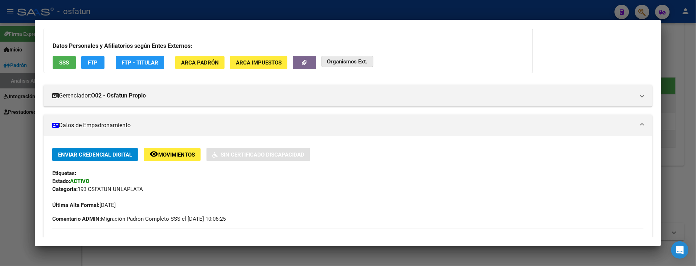
click at [353, 59] on strong "Organismos Ext." at bounding box center [347, 61] width 40 height 7
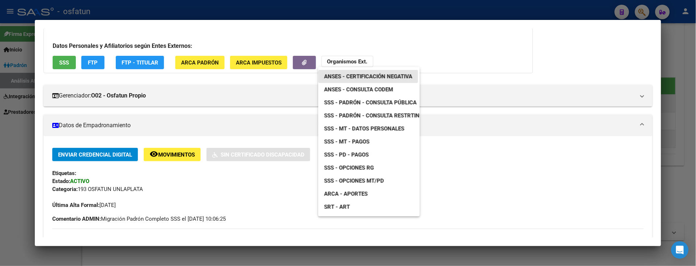
click at [369, 76] on span "ANSES - Certificación Negativa" at bounding box center [368, 76] width 88 height 7
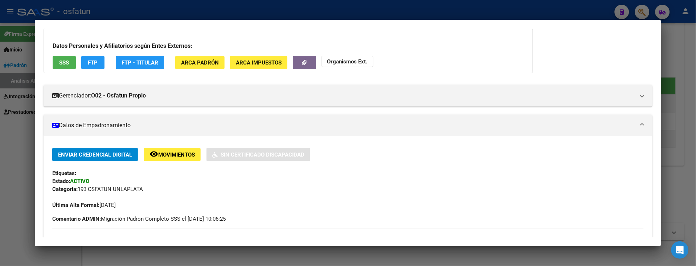
click at [353, 60] on strong "Organismos Ext." at bounding box center [347, 61] width 40 height 7
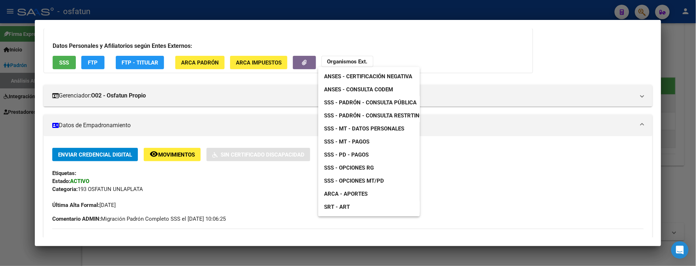
click at [385, 91] on span "ANSES - Consulta CODEM" at bounding box center [358, 89] width 69 height 7
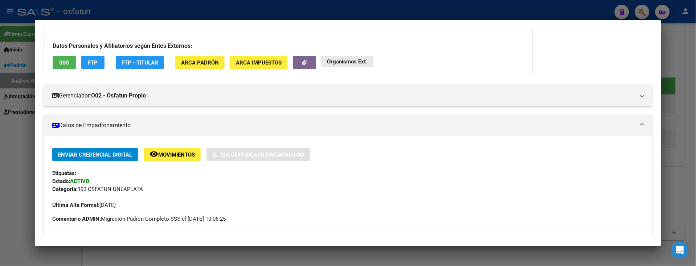
click at [339, 60] on strong "Organismos Ext." at bounding box center [347, 61] width 40 height 7
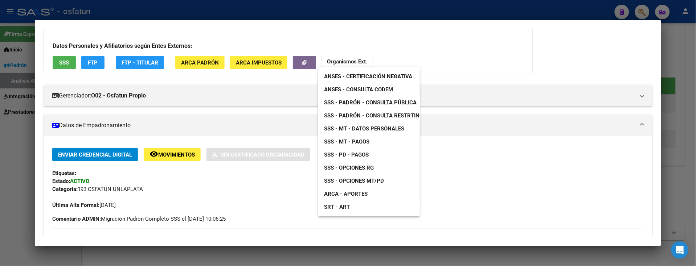
click at [371, 103] on span "SSS - Padrón - Consulta Pública" at bounding box center [370, 102] width 93 height 7
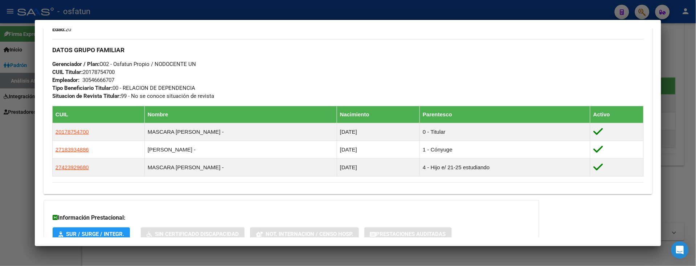
scroll to position [363, 0]
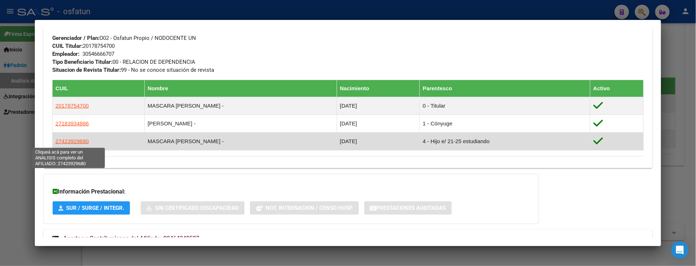
click at [70, 141] on span "27423929680" at bounding box center [72, 141] width 33 height 6
type textarea "27423929680"
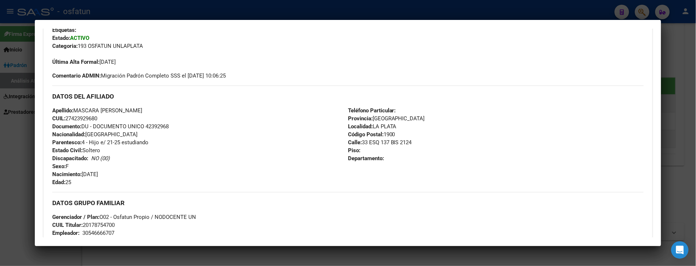
scroll to position [202, 0]
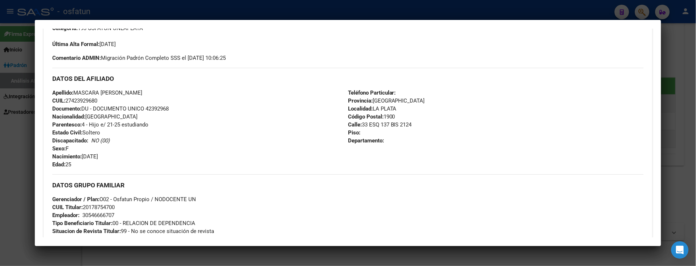
click at [156, 108] on span "Documento: DU - DOCUMENTO UNICO 42392968" at bounding box center [110, 109] width 117 height 7
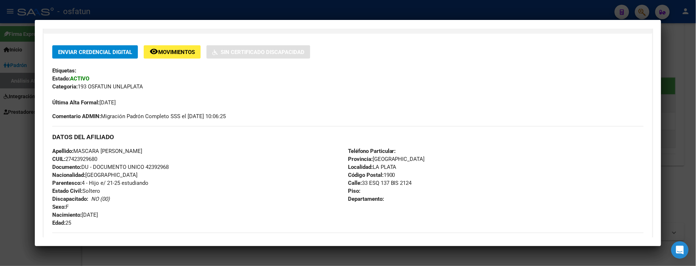
scroll to position [40, 0]
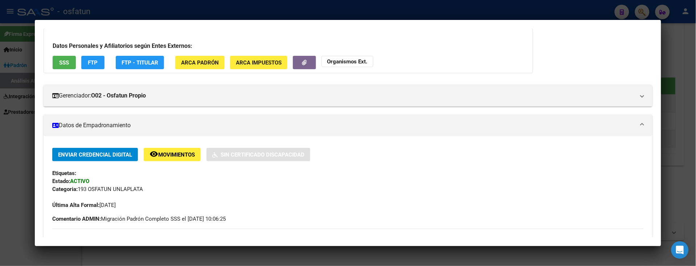
click at [360, 53] on div "Datos Personales y Afiliatorios según Entes Externos: SSS FTP FTP - Titular ARC…" at bounding box center [289, 50] width 490 height 45
click at [357, 60] on strong "Organismos Ext." at bounding box center [347, 61] width 40 height 7
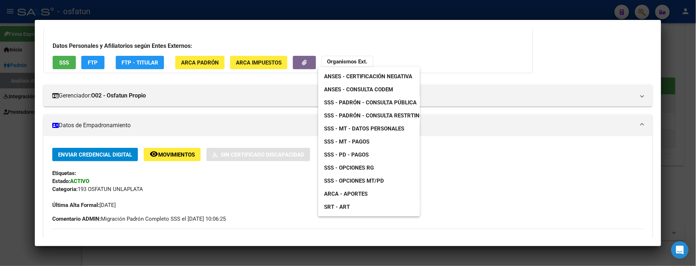
click at [369, 78] on span "ANSES - Certificación Negativa" at bounding box center [368, 76] width 88 height 7
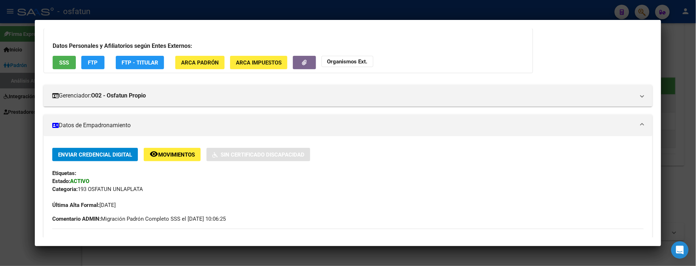
click at [334, 65] on button "Organismos Ext." at bounding box center [348, 61] width 52 height 11
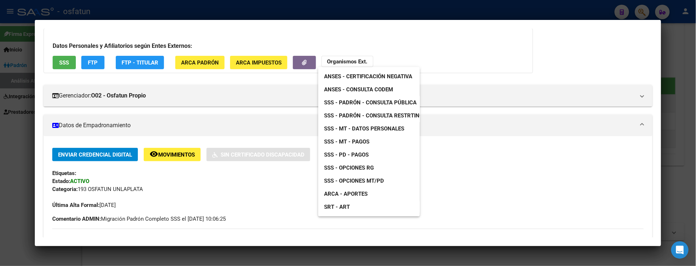
click at [366, 89] on span "ANSES - Consulta CODEM" at bounding box center [358, 89] width 69 height 7
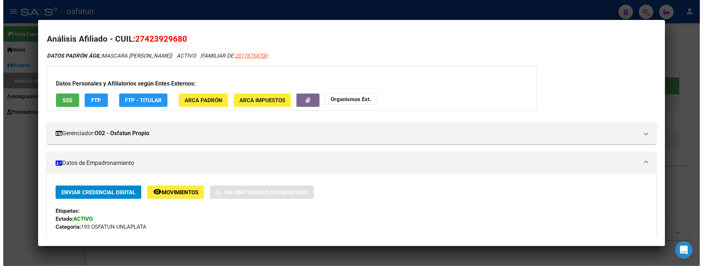
scroll to position [0, 0]
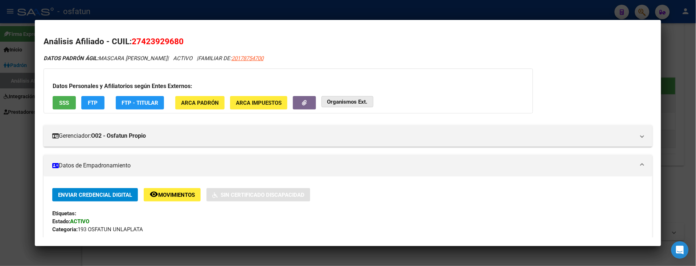
click at [342, 102] on strong "Organismos Ext." at bounding box center [347, 102] width 40 height 7
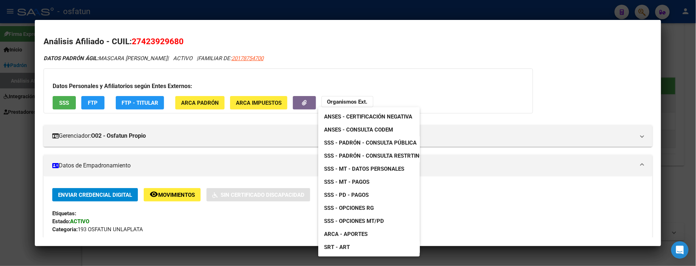
click at [385, 142] on span "SSS - Padrón - Consulta Pública" at bounding box center [370, 143] width 93 height 7
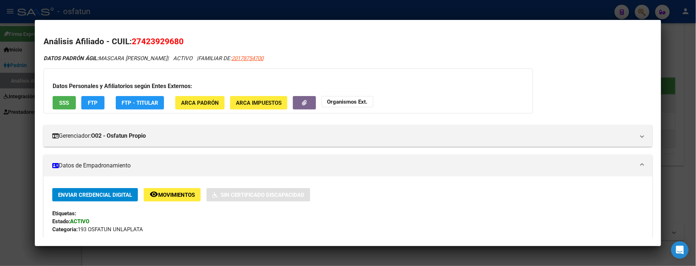
click at [23, 190] on div at bounding box center [348, 133] width 696 height 266
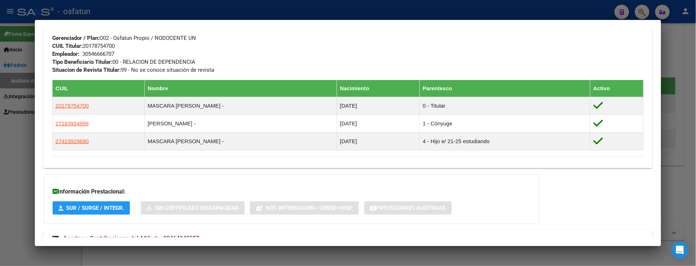
click at [6, 247] on div at bounding box center [348, 133] width 696 height 266
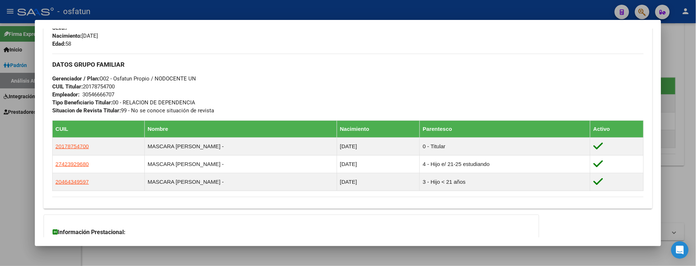
click at [6, 247] on div at bounding box center [348, 133] width 696 height 266
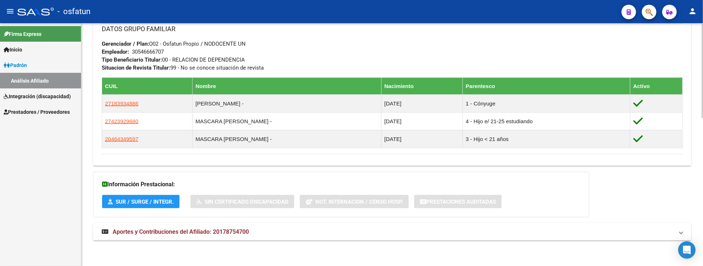
scroll to position [217, 0]
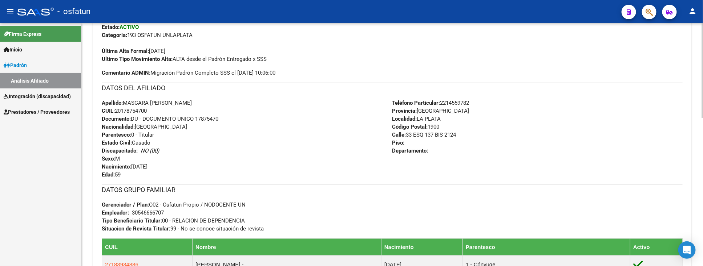
click at [209, 118] on span "Documento: DU - DOCUMENTO UNICO 17875470" at bounding box center [160, 119] width 117 height 7
click at [321, 231] on div "DATOS GRUPO FAMILIAR Gerenciador / Plan: O02 - Osfatun Propio / NODOCENTE UN Em…" at bounding box center [392, 209] width 581 height 48
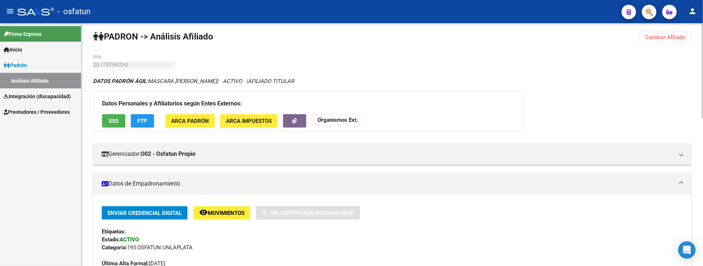
scroll to position [0, 0]
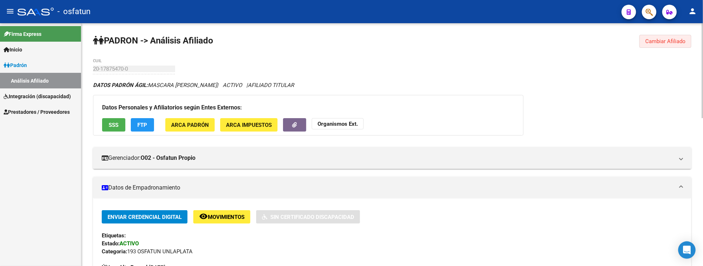
click at [667, 44] on span "Cambiar Afiliado" at bounding box center [665, 41] width 40 height 7
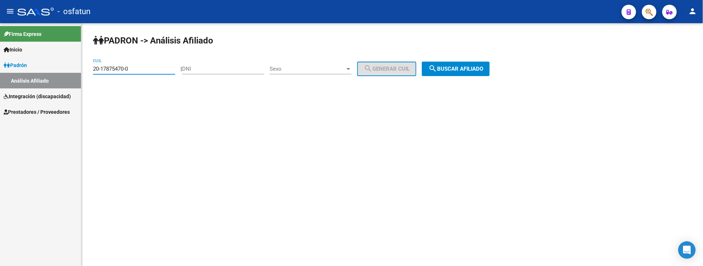
drag, startPoint x: 139, startPoint y: 71, endPoint x: 57, endPoint y: 73, distance: 82.1
click at [57, 73] on mat-sidenav-container "Firma Express Inicio Instructivos Contacto OS Padrón Análisis Afiliado Integrac…" at bounding box center [351, 144] width 703 height 243
paste input "20-17875864-1"
type input "20-17875864-1"
click at [482, 68] on span "search Buscar afiliado" at bounding box center [455, 69] width 55 height 7
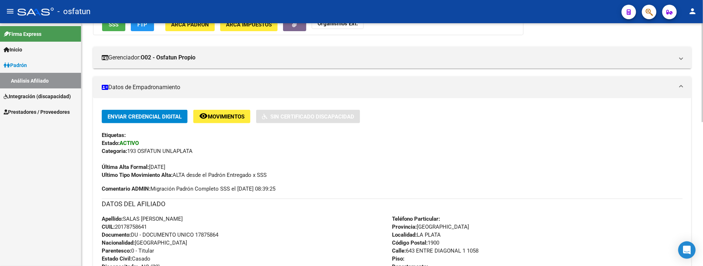
scroll to position [121, 0]
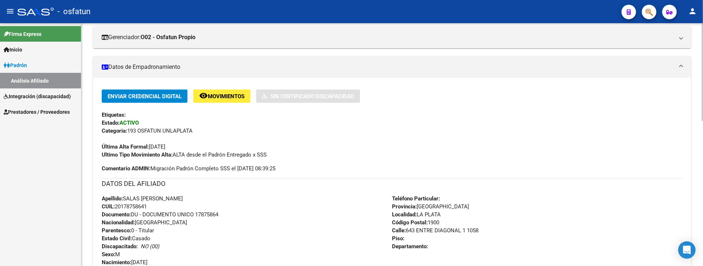
click at [207, 213] on span "Documento: DU - DOCUMENTO UNICO 17875864" at bounding box center [160, 215] width 117 height 7
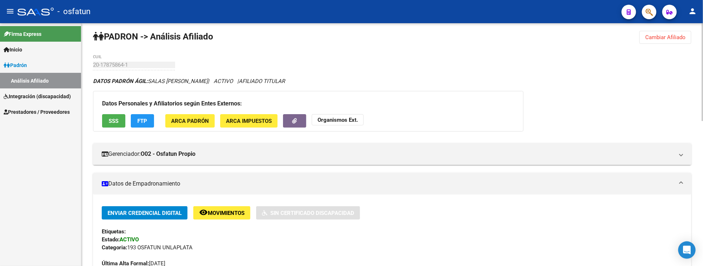
scroll to position [0, 0]
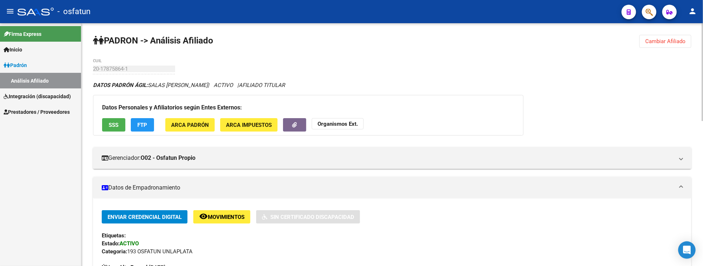
click at [352, 125] on strong "Organismos Ext." at bounding box center [337, 124] width 40 height 7
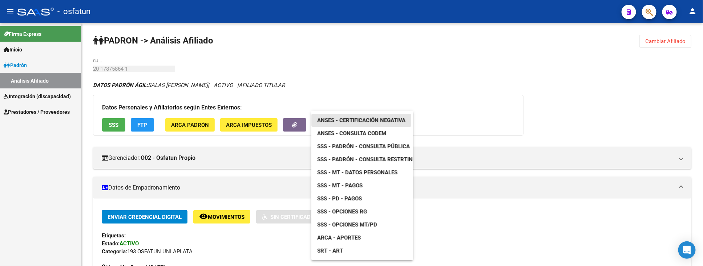
click at [365, 122] on span "ANSES - Certificación Negativa" at bounding box center [361, 120] width 88 height 7
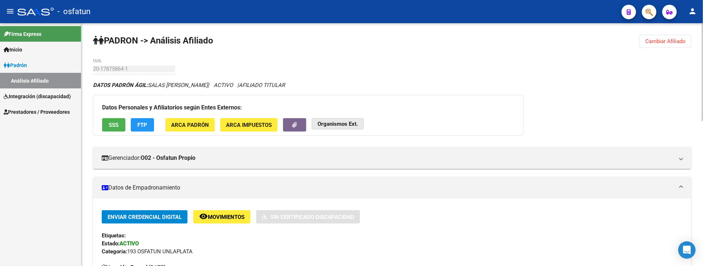
click at [338, 124] on strong "Organismos Ext." at bounding box center [337, 124] width 40 height 7
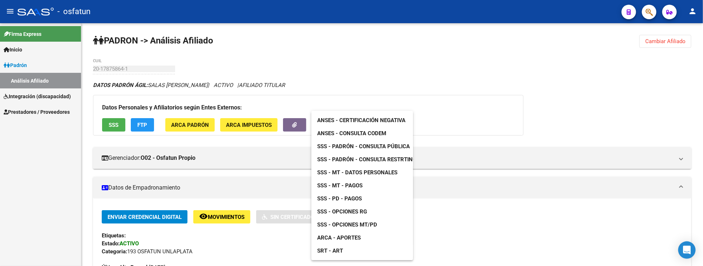
click at [367, 140] on link "SSS - Padrón - Consulta Pública" at bounding box center [363, 146] width 104 height 13
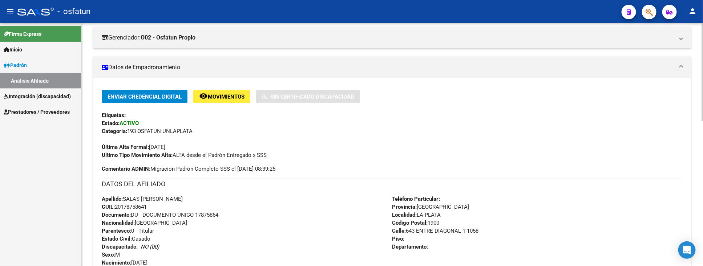
scroll to position [121, 0]
click at [129, 208] on span "CUIL: 20178758641" at bounding box center [124, 207] width 45 height 7
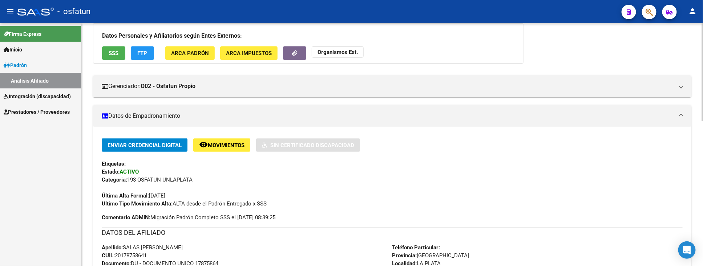
scroll to position [0, 0]
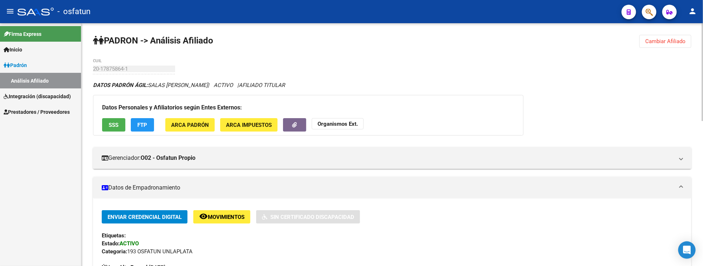
click at [334, 125] on strong "Organismos Ext." at bounding box center [337, 124] width 40 height 7
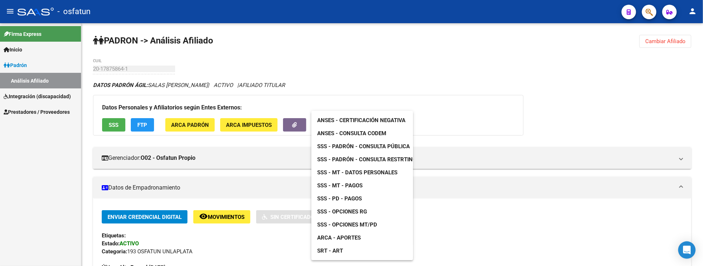
click at [358, 213] on span "SSS - Opciones RG" at bounding box center [342, 212] width 50 height 7
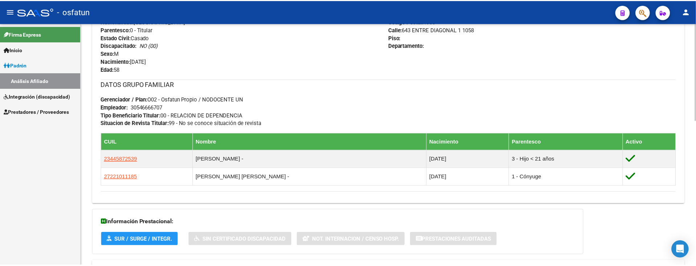
scroll to position [322, 0]
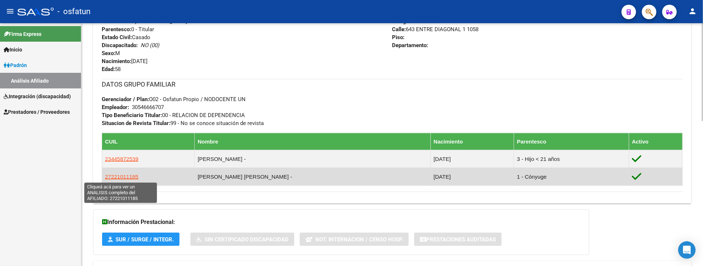
click at [118, 176] on span "27221011185" at bounding box center [121, 177] width 33 height 6
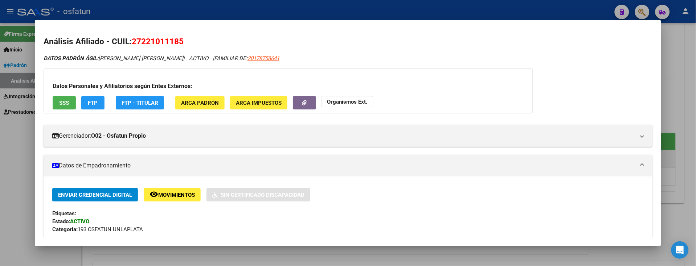
click at [331, 101] on strong "Organismos Ext." at bounding box center [347, 102] width 40 height 7
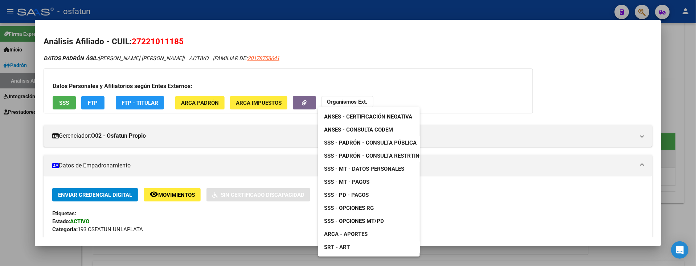
click at [222, 156] on div at bounding box center [348, 133] width 696 height 266
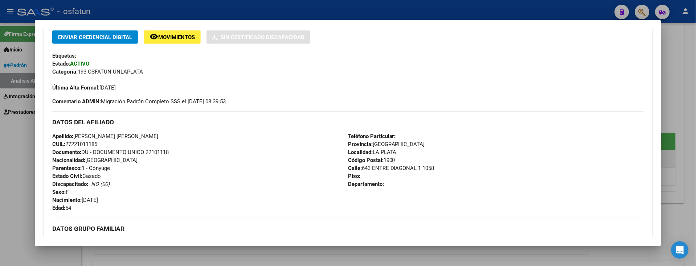
scroll to position [161, 0]
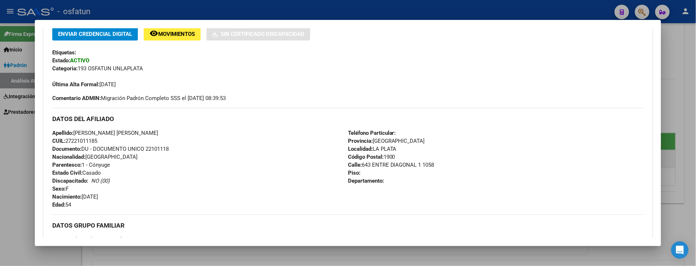
click at [154, 146] on span "Documento: DU - DOCUMENTO UNICO 22101118" at bounding box center [110, 149] width 117 height 7
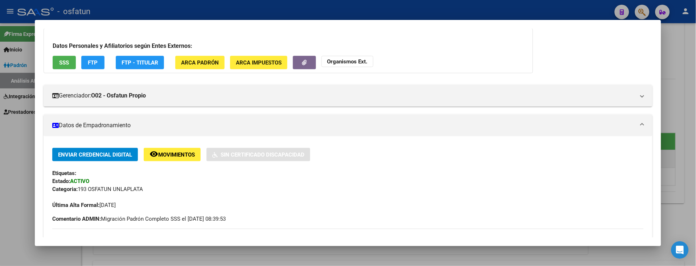
click at [353, 64] on strong "Organismos Ext." at bounding box center [347, 61] width 40 height 7
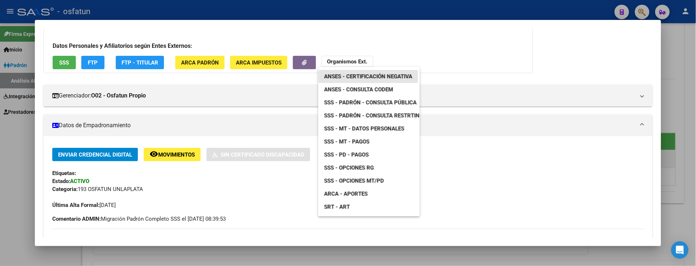
click at [369, 78] on span "ANSES - Certificación Negativa" at bounding box center [368, 76] width 88 height 7
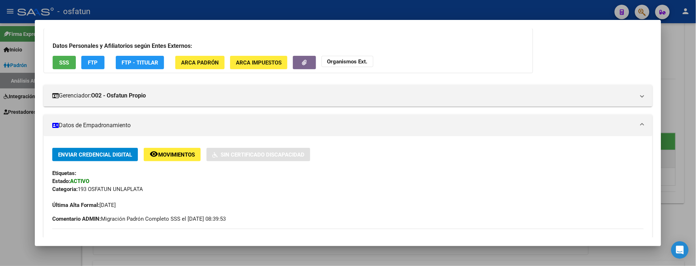
click at [351, 61] on strong "Organismos Ext." at bounding box center [347, 61] width 40 height 7
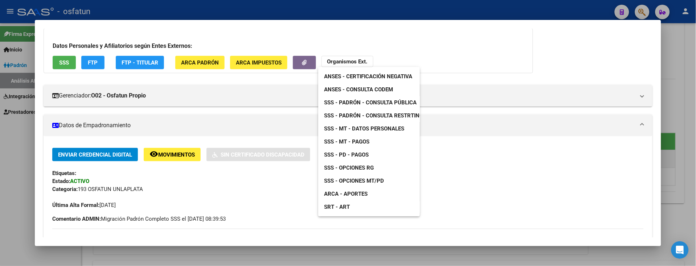
click at [353, 193] on span "ARCA - Aportes" at bounding box center [346, 194] width 44 height 7
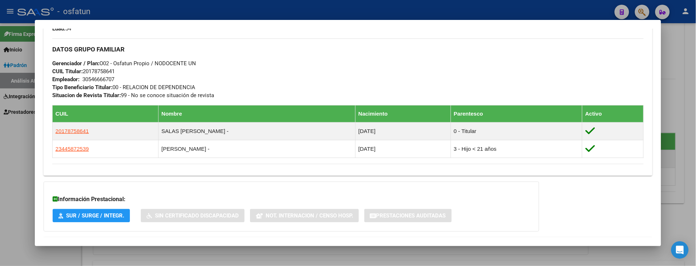
scroll to position [389, 0]
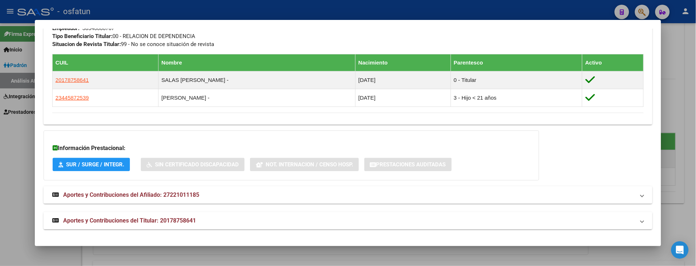
click at [149, 196] on span "Aportes y Contribuciones del Afiliado: 27221011185" at bounding box center [131, 195] width 136 height 7
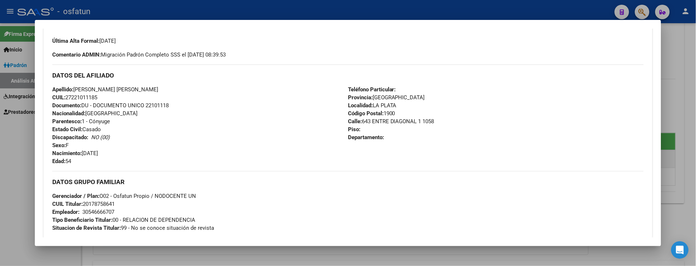
scroll to position [190, 0]
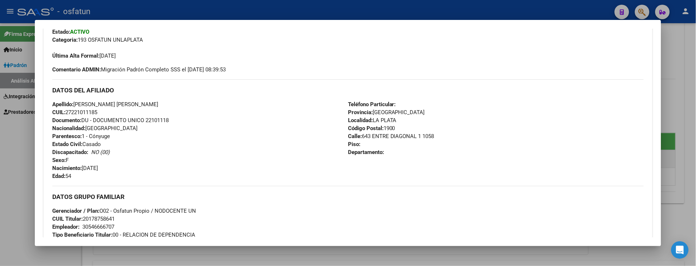
click at [155, 121] on span "Documento: DU - DOCUMENTO UNICO 22101118" at bounding box center [110, 120] width 117 height 7
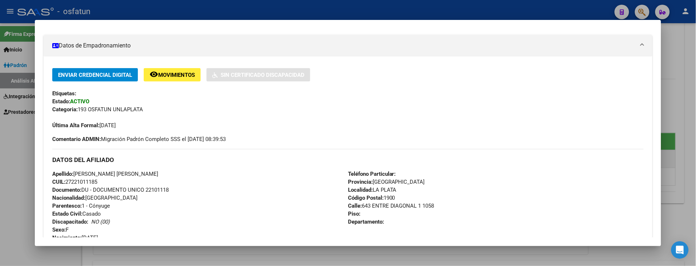
scroll to position [0, 0]
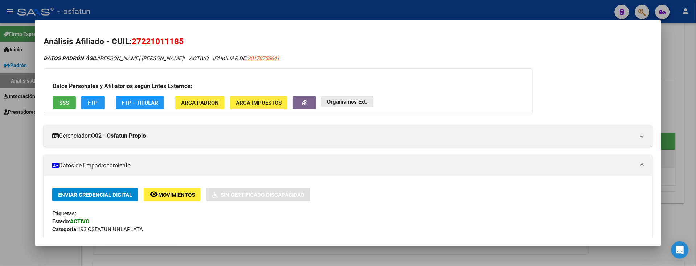
click at [361, 104] on strong "Organismos Ext." at bounding box center [347, 102] width 40 height 7
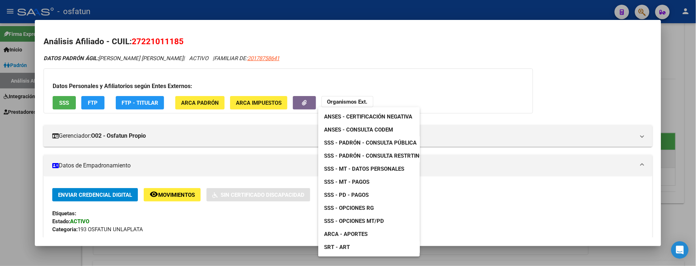
click at [374, 121] on link "ANSES - Certificación Negativa" at bounding box center [368, 116] width 100 height 13
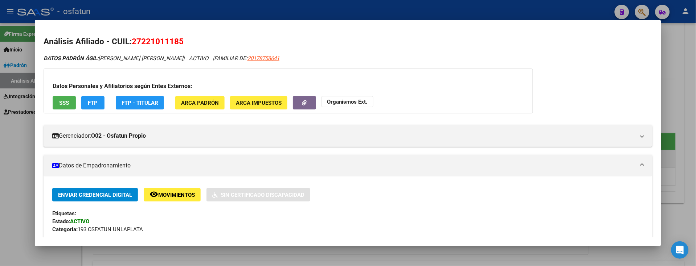
click at [359, 99] on strong "Organismos Ext." at bounding box center [347, 102] width 40 height 7
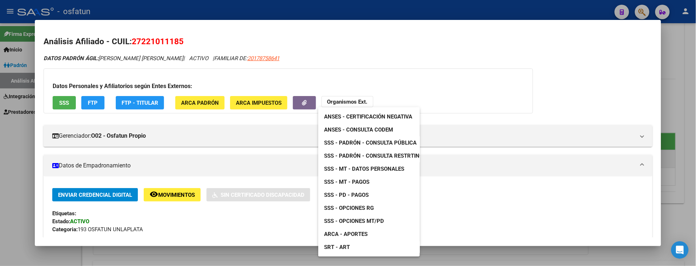
click at [368, 131] on span "ANSES - Consulta CODEM" at bounding box center [358, 130] width 69 height 7
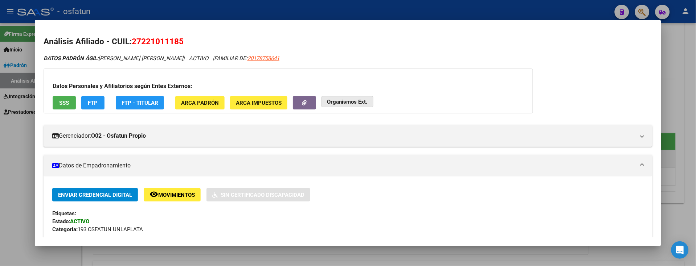
click at [349, 106] on button "Organismos Ext." at bounding box center [348, 101] width 52 height 11
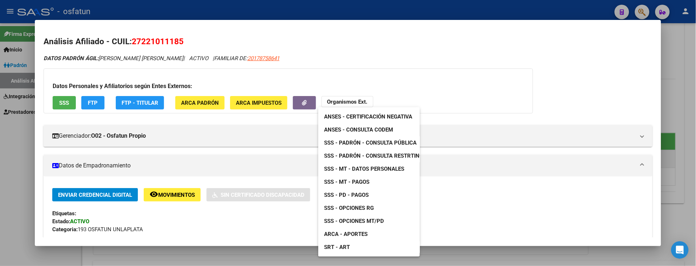
click at [364, 142] on span "SSS - Padrón - Consulta Pública" at bounding box center [370, 143] width 93 height 7
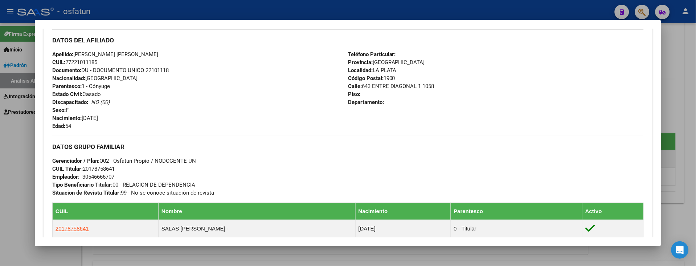
scroll to position [444, 0]
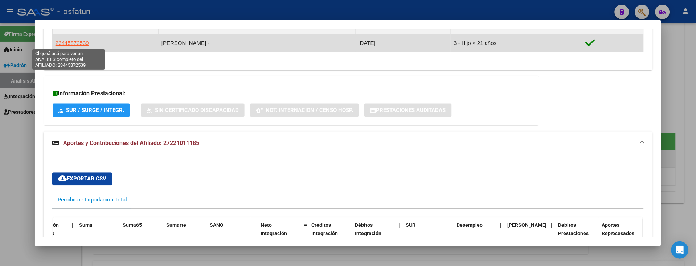
click at [68, 41] on span "23445872539" at bounding box center [72, 43] width 33 height 6
type textarea "23445872539"
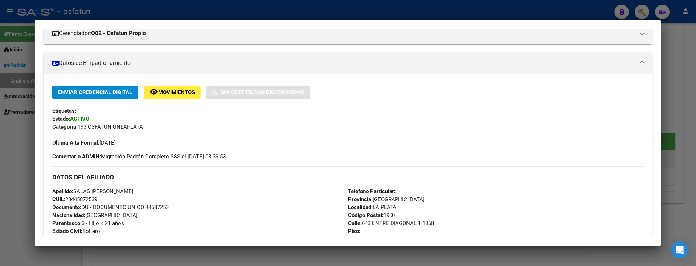
scroll to position [121, 0]
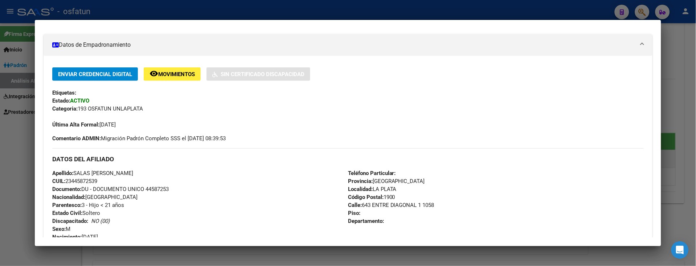
click at [155, 190] on span "Documento: DU - DOCUMENTO UNICO 44587253" at bounding box center [110, 189] width 117 height 7
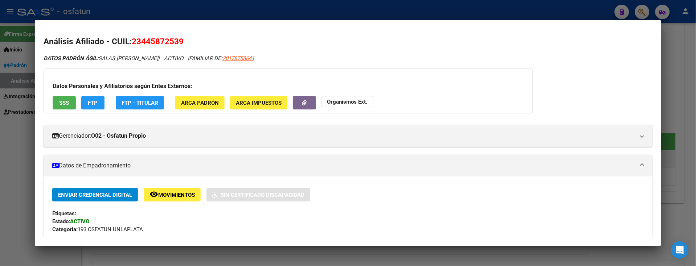
click at [358, 95] on div "Datos Personales y Afiliatorios según Entes Externos: SSS FTP FTP - Titular ARC…" at bounding box center [289, 91] width 490 height 45
click at [357, 102] on strong "Organismos Ext." at bounding box center [347, 102] width 40 height 7
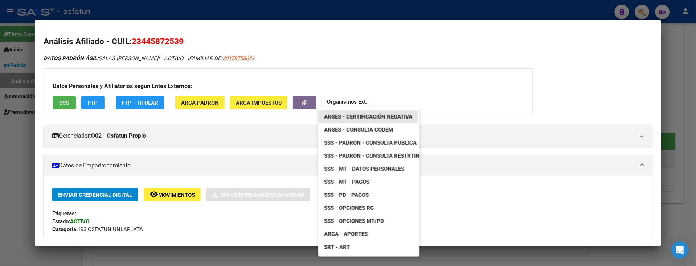
click at [357, 114] on span "ANSES - Certificación Negativa" at bounding box center [368, 117] width 88 height 7
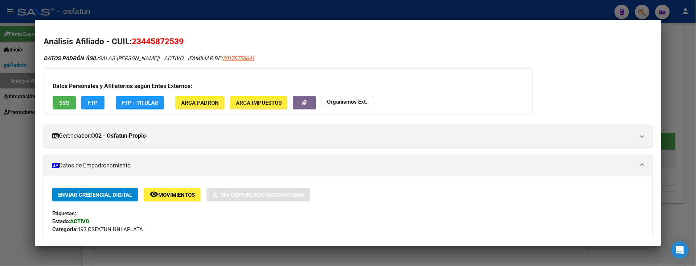
click at [340, 100] on strong "Organismos Ext." at bounding box center [347, 102] width 40 height 7
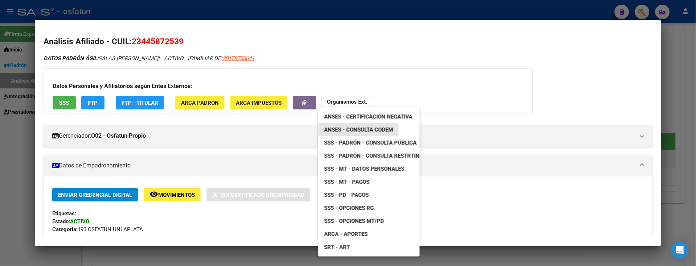
click at [361, 130] on span "ANSES - Consulta CODEM" at bounding box center [358, 130] width 69 height 7
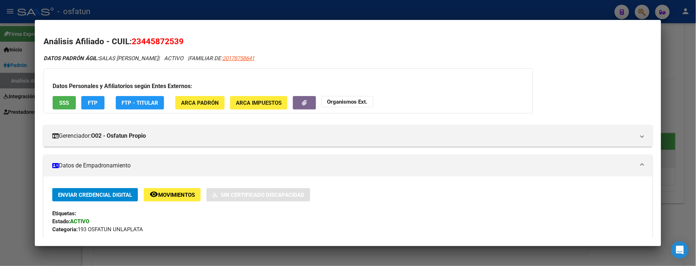
click at [346, 99] on strong "Organismos Ext." at bounding box center [347, 102] width 40 height 7
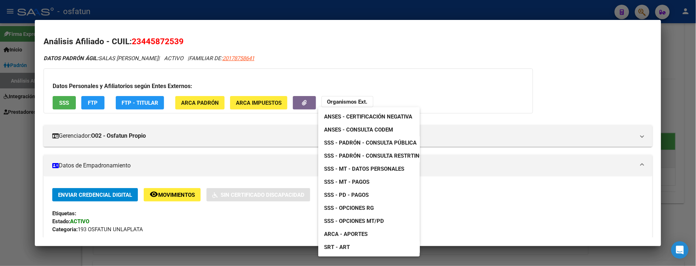
click at [386, 141] on span "SSS - Padrón - Consulta Pública" at bounding box center [370, 143] width 93 height 7
